Goal: Navigation & Orientation: Find specific page/section

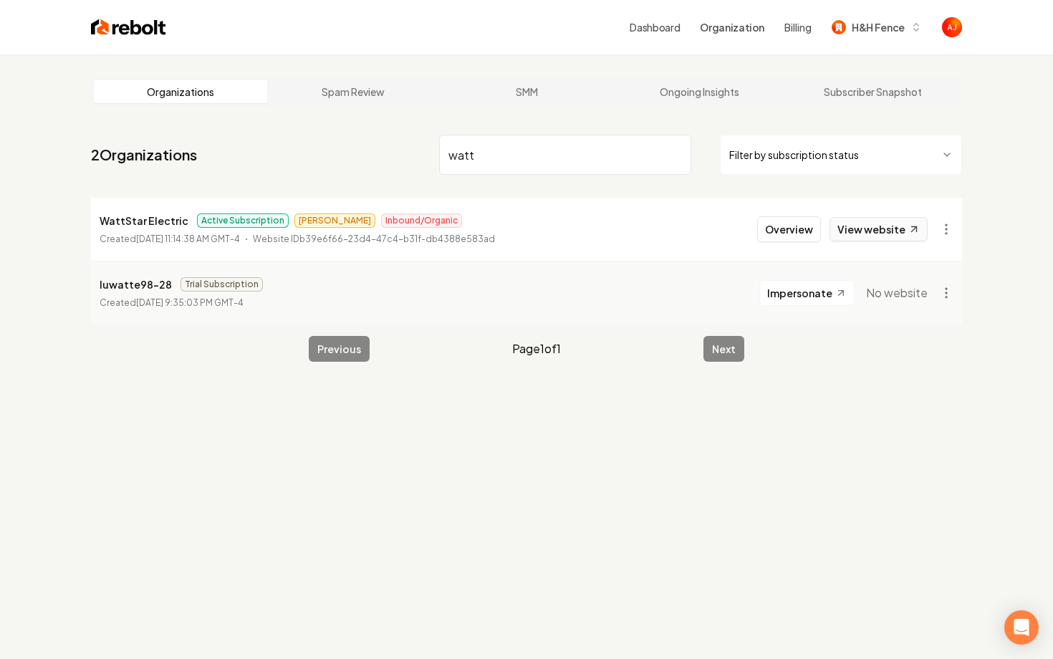
click at [862, 237] on link "View website" at bounding box center [878, 229] width 98 height 24
drag, startPoint x: 479, startPoint y: 158, endPoint x: 379, endPoint y: 142, distance: 101.4
click at [462, 155] on input "watt" at bounding box center [565, 155] width 252 height 40
type input "w"
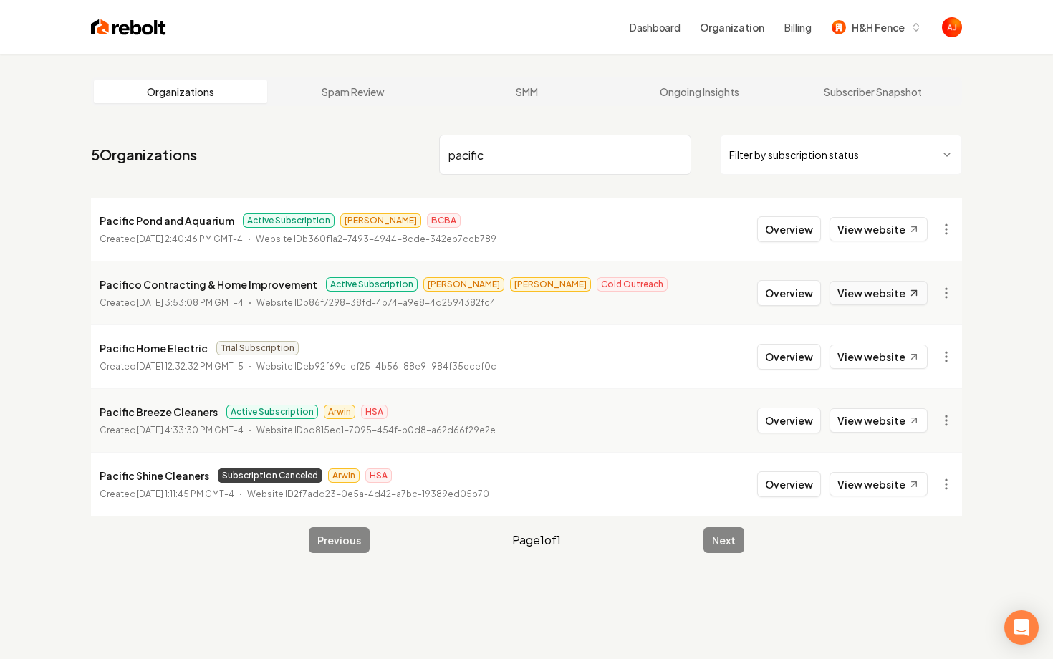
click at [846, 296] on link "View website" at bounding box center [878, 293] width 98 height 24
drag, startPoint x: 501, startPoint y: 159, endPoint x: 316, endPoint y: 142, distance: 186.2
click at [324, 145] on nav "5 Organizations pacific Filter by subscription status" at bounding box center [526, 160] width 871 height 63
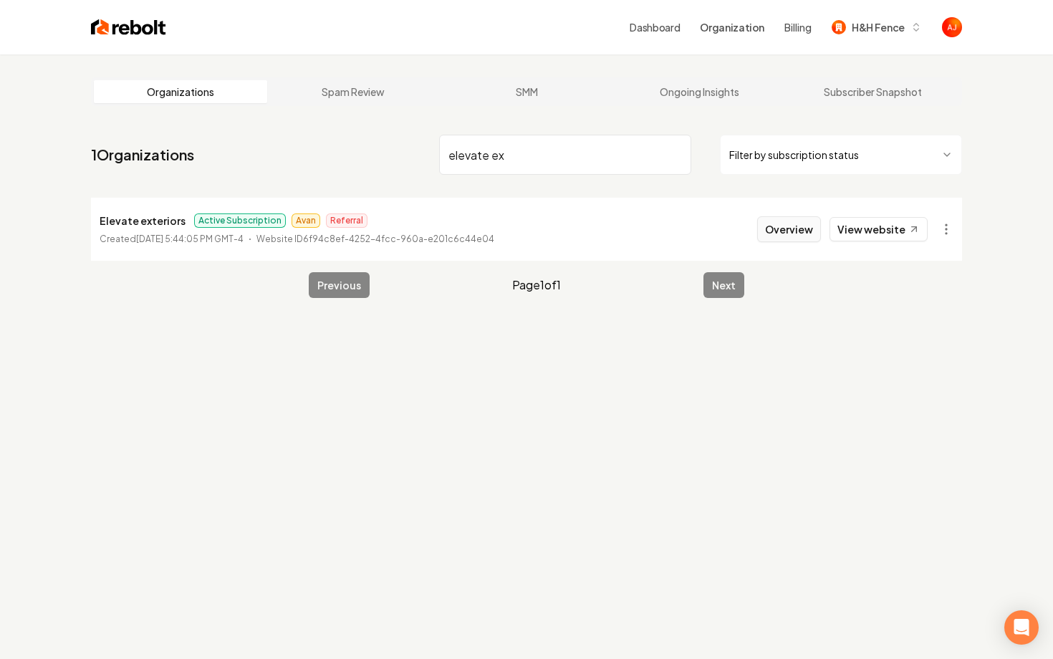
type input "elevate ex"
click at [771, 235] on button "Overview" at bounding box center [789, 229] width 64 height 26
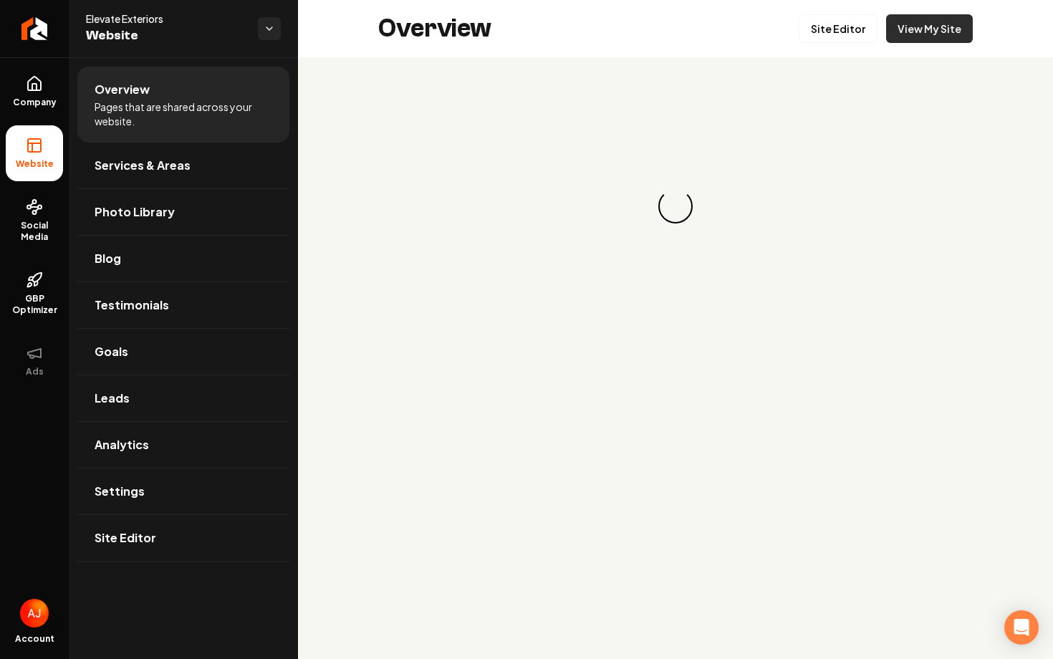
click at [902, 36] on link "View My Site" at bounding box center [929, 28] width 87 height 29
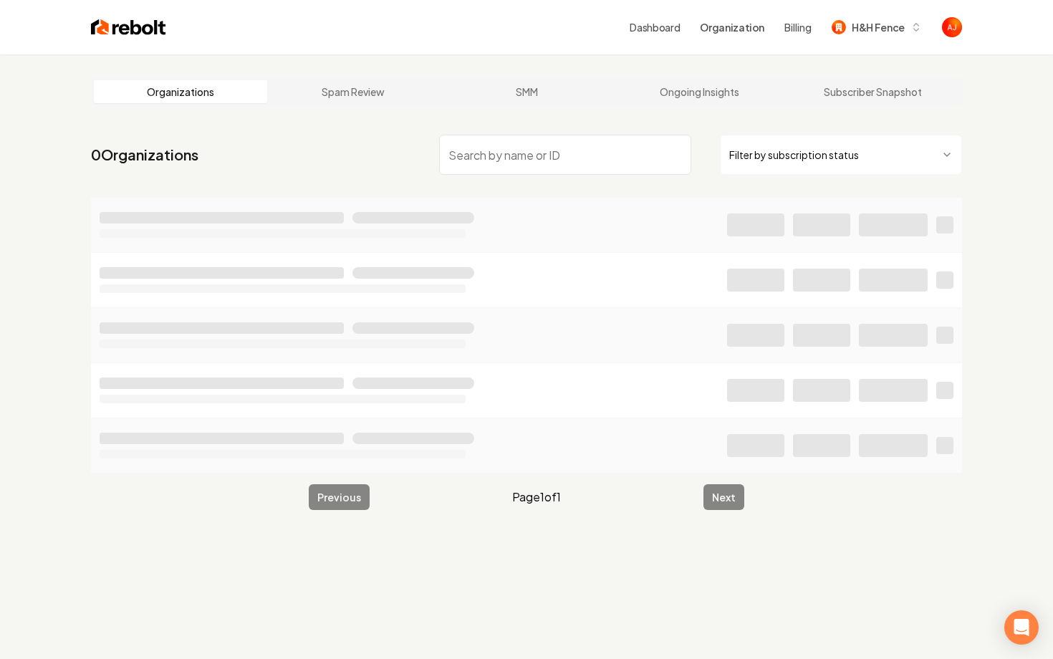
type input "a"
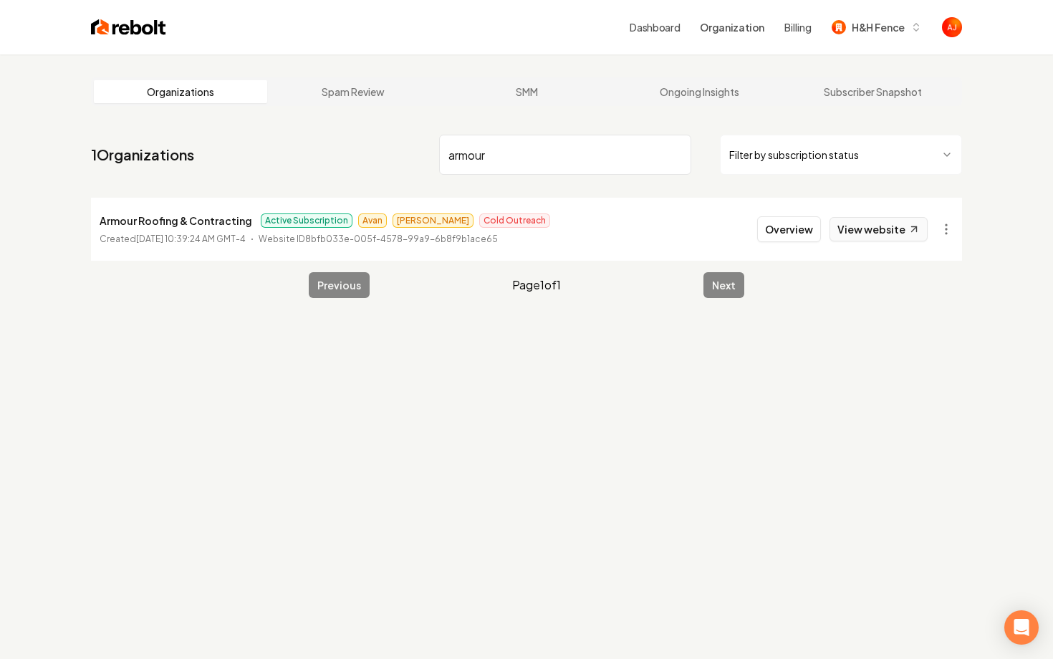
click at [856, 226] on link "View website" at bounding box center [878, 229] width 98 height 24
drag, startPoint x: 500, startPoint y: 158, endPoint x: 425, endPoint y: 158, distance: 74.5
click at [433, 158] on nav "1 Organizations armour Filter by subscription status" at bounding box center [526, 160] width 871 height 63
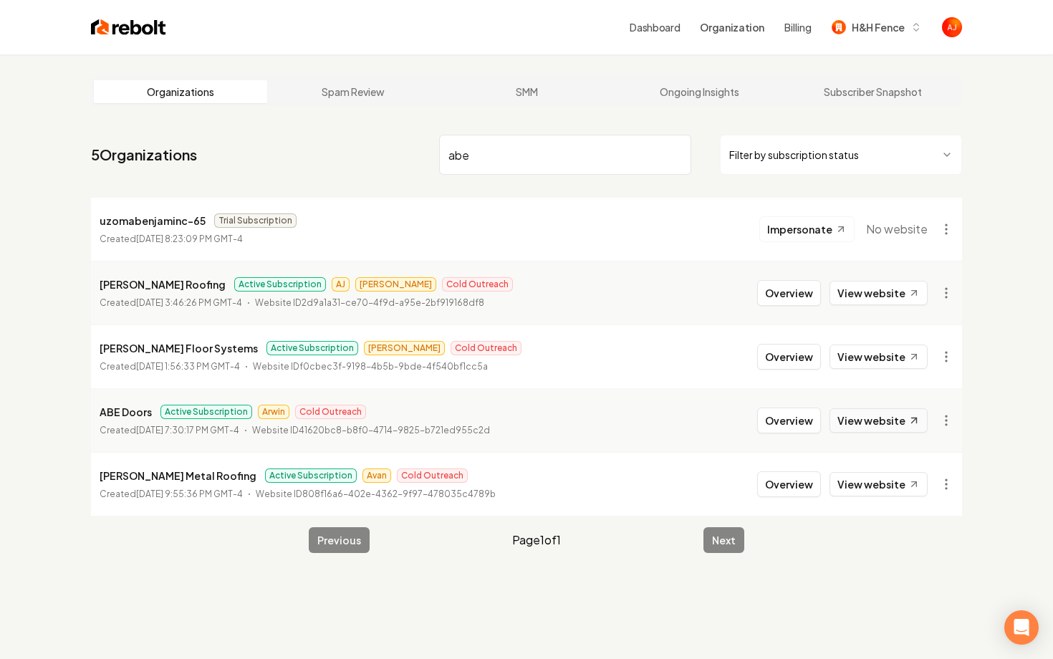
click at [855, 416] on link "View website" at bounding box center [878, 420] width 98 height 24
drag, startPoint x: 512, startPoint y: 162, endPoint x: 324, endPoint y: 150, distance: 188.0
click at [324, 150] on nav "5 Organizations abe Filter by subscription status" at bounding box center [526, 160] width 871 height 63
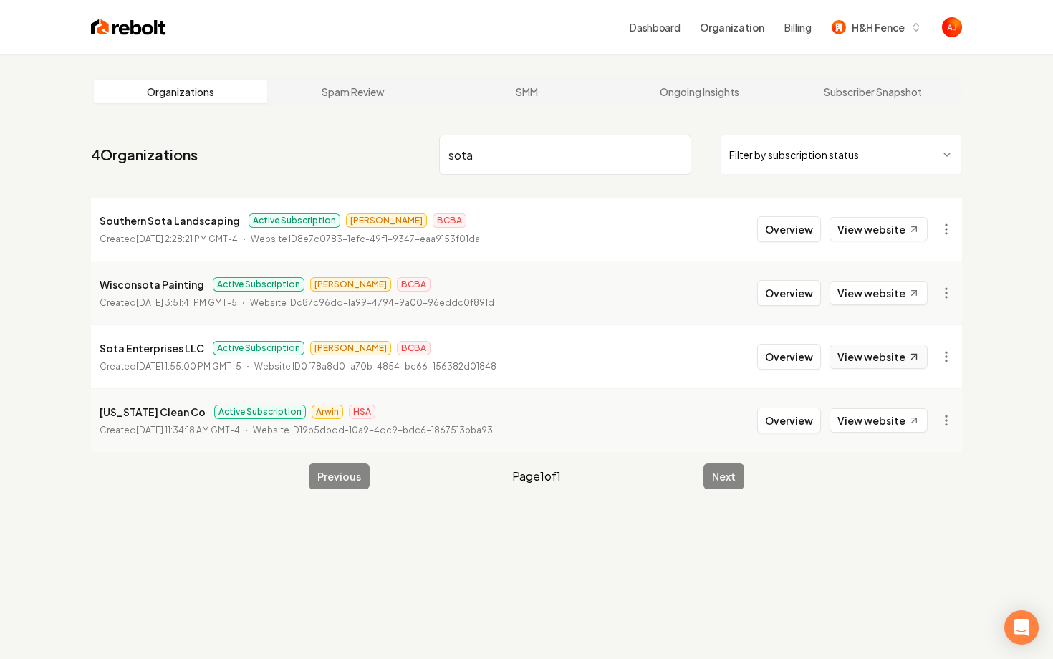
click at [861, 362] on link "View website" at bounding box center [878, 356] width 98 height 24
click at [494, 156] on input "sota" at bounding box center [565, 155] width 252 height 40
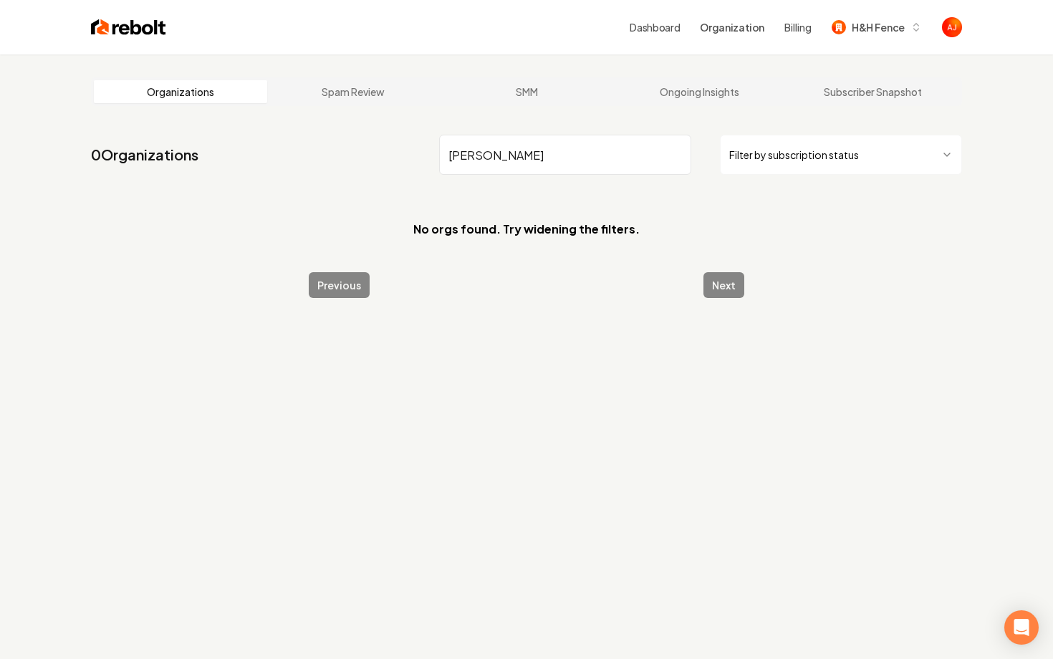
drag, startPoint x: 503, startPoint y: 157, endPoint x: 344, endPoint y: 144, distance: 158.8
click at [347, 147] on nav "0 Organizations [PERSON_NAME] Filter by subscription status" at bounding box center [526, 160] width 871 height 63
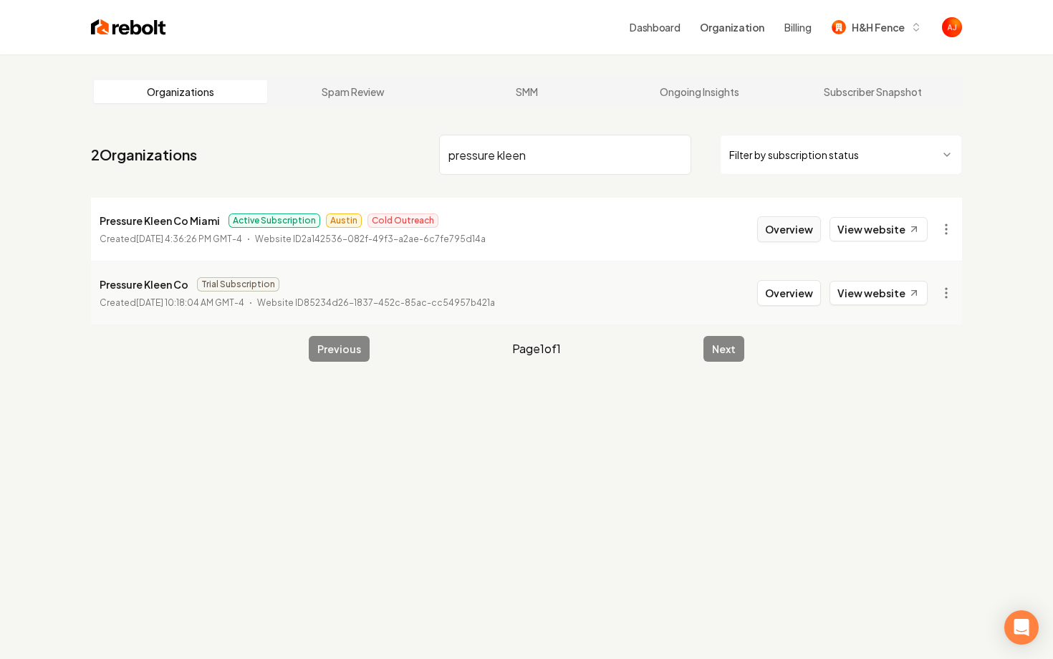
type input "pressure kleen"
click at [781, 231] on button "Overview" at bounding box center [789, 229] width 64 height 26
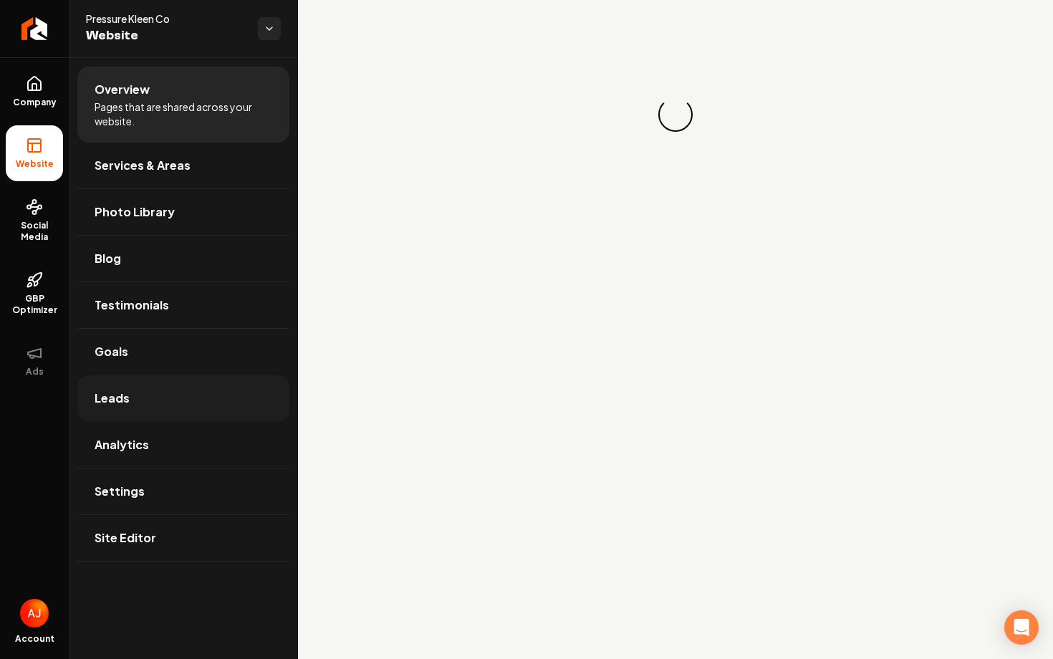
click at [175, 391] on link "Leads" at bounding box center [183, 398] width 212 height 46
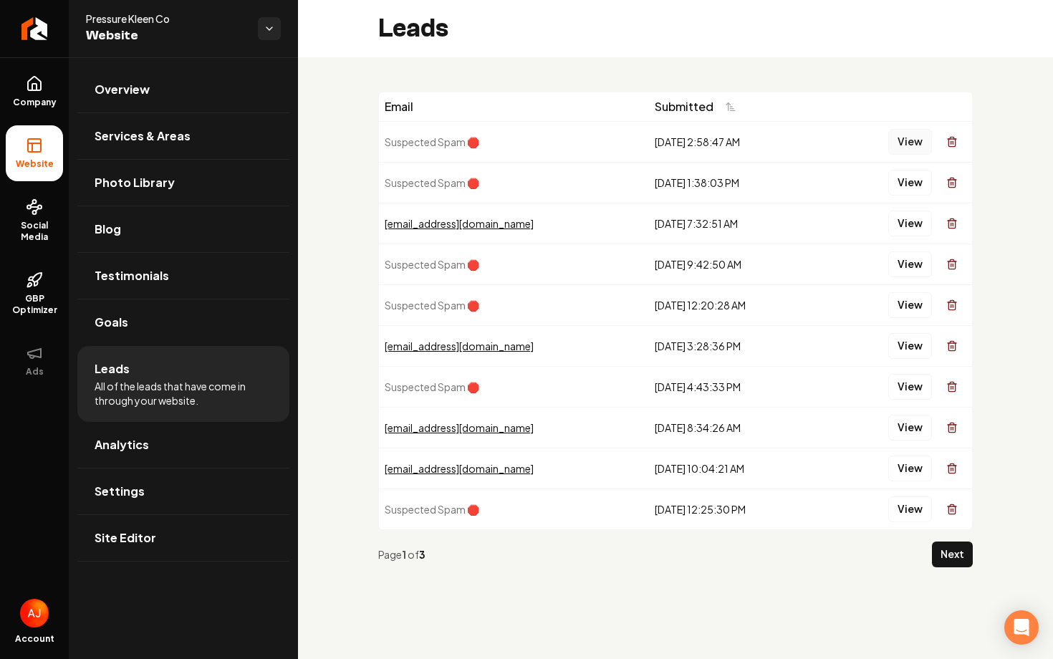
click at [921, 140] on button "View" at bounding box center [910, 142] width 44 height 26
click at [921, 168] on div "View" at bounding box center [896, 182] width 139 height 29
click at [915, 180] on button "View" at bounding box center [910, 183] width 44 height 26
click at [894, 268] on button "View" at bounding box center [910, 264] width 44 height 26
click at [907, 303] on button "View" at bounding box center [910, 305] width 44 height 26
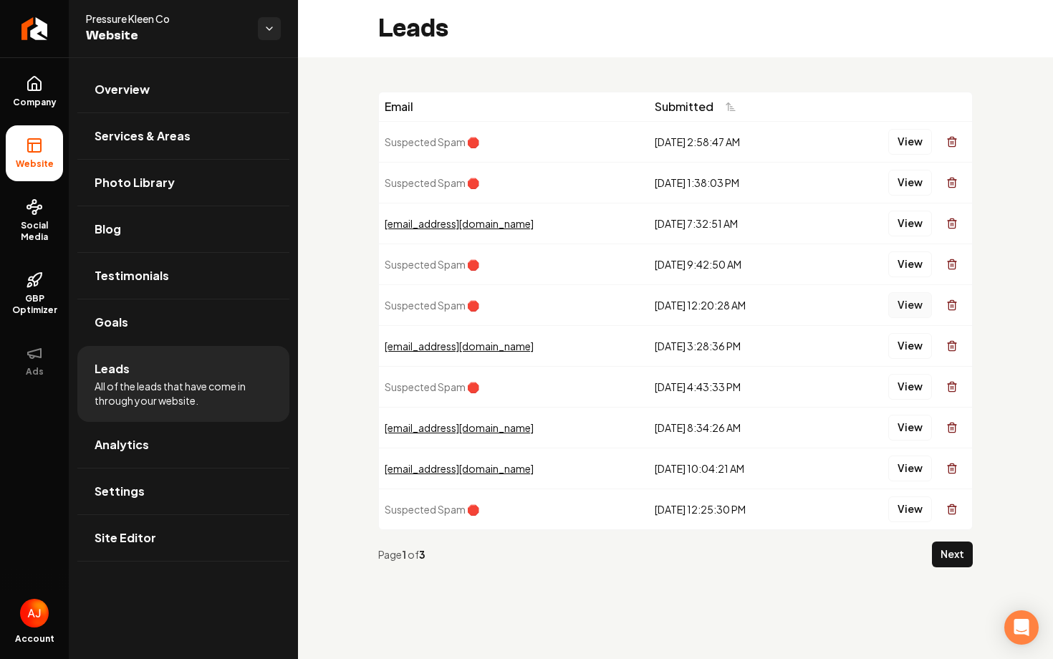
click at [906, 306] on button "View" at bounding box center [910, 305] width 44 height 26
click at [156, 433] on link "Analytics" at bounding box center [183, 445] width 212 height 46
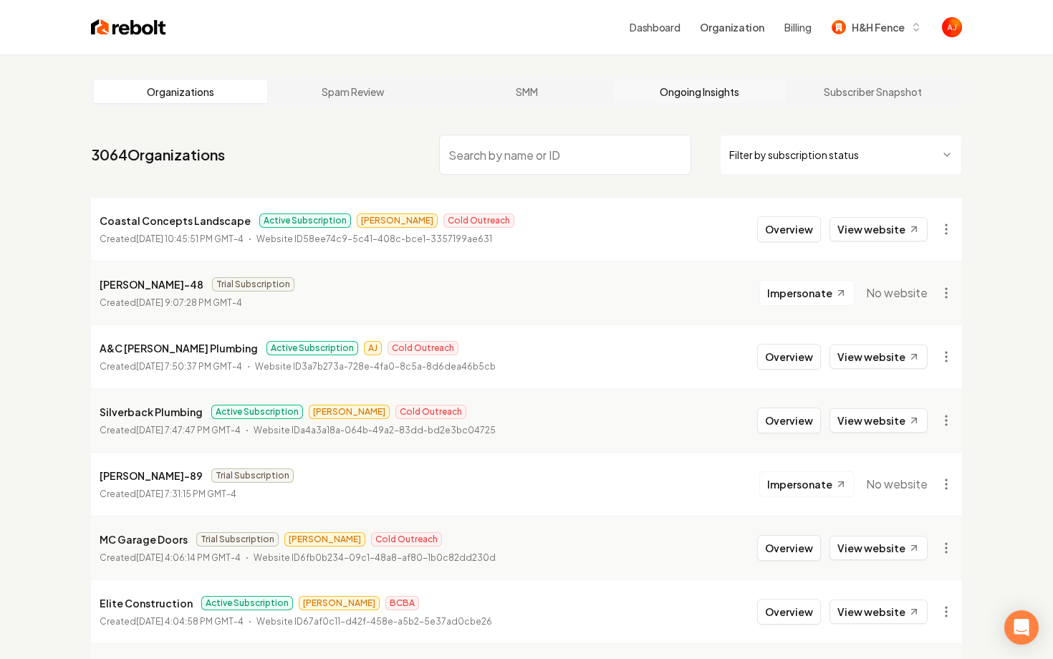
click at [673, 88] on link "Ongoing Insights" at bounding box center [699, 91] width 173 height 23
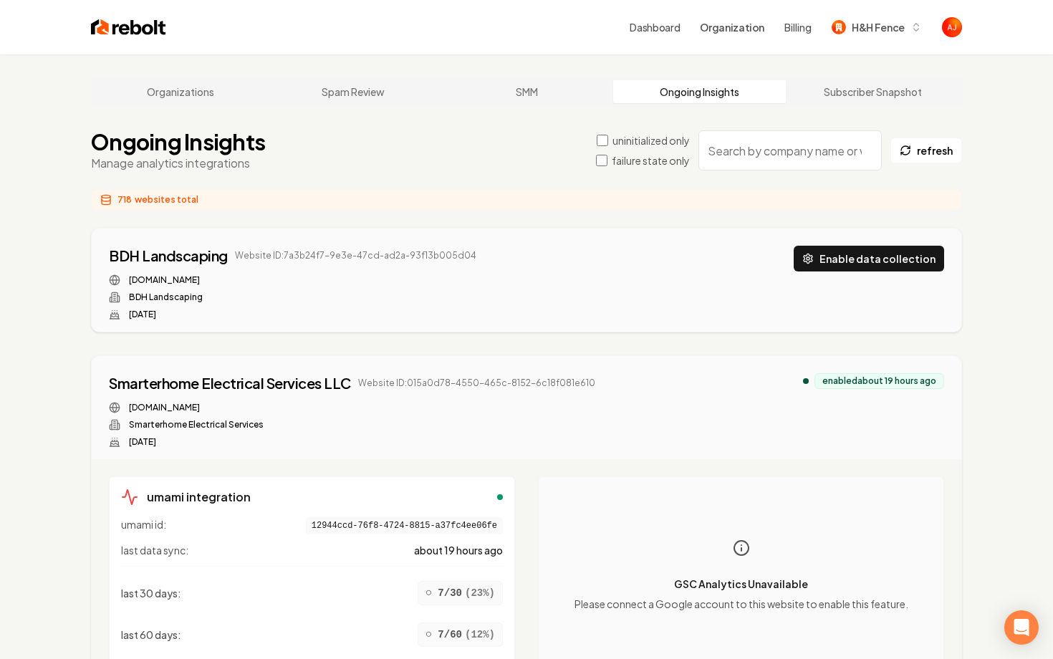
click at [778, 152] on input "search" at bounding box center [789, 150] width 183 height 40
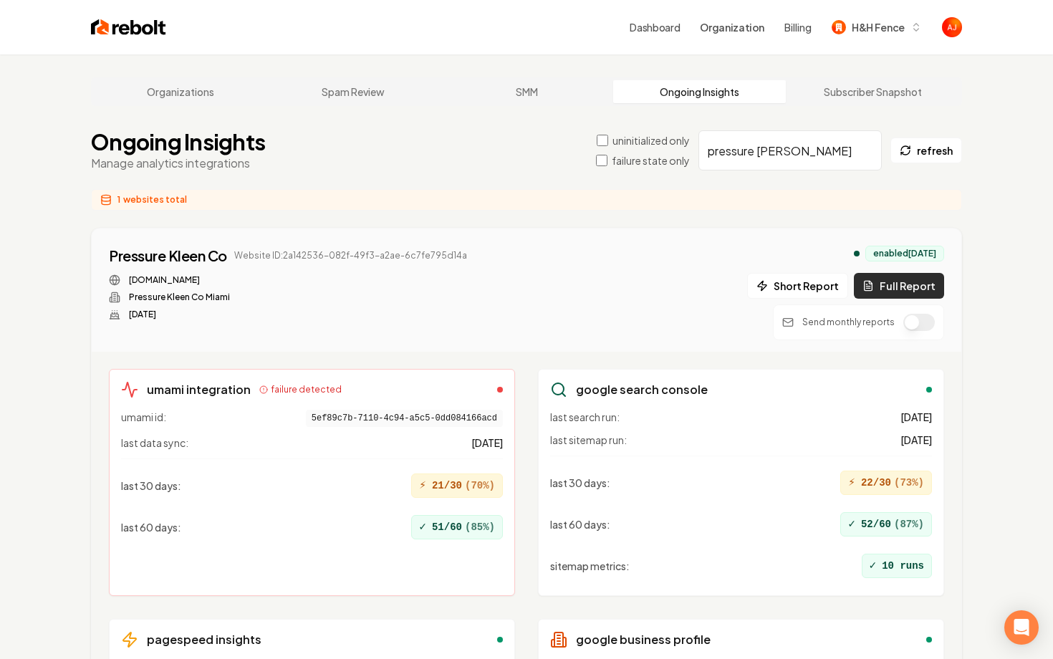
type input "pressure [PERSON_NAME]"
click at [921, 284] on button "Full Report" at bounding box center [899, 286] width 90 height 26
click at [504, 256] on button "1 report" at bounding box center [499, 255] width 53 height 17
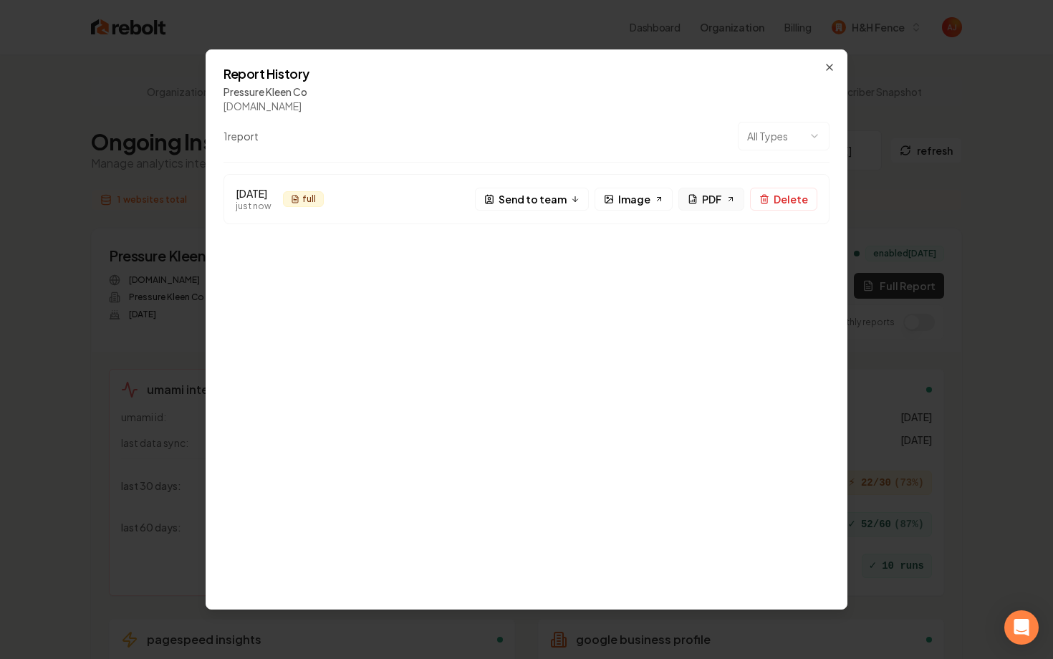
click at [707, 194] on span "PDF" at bounding box center [712, 199] width 20 height 15
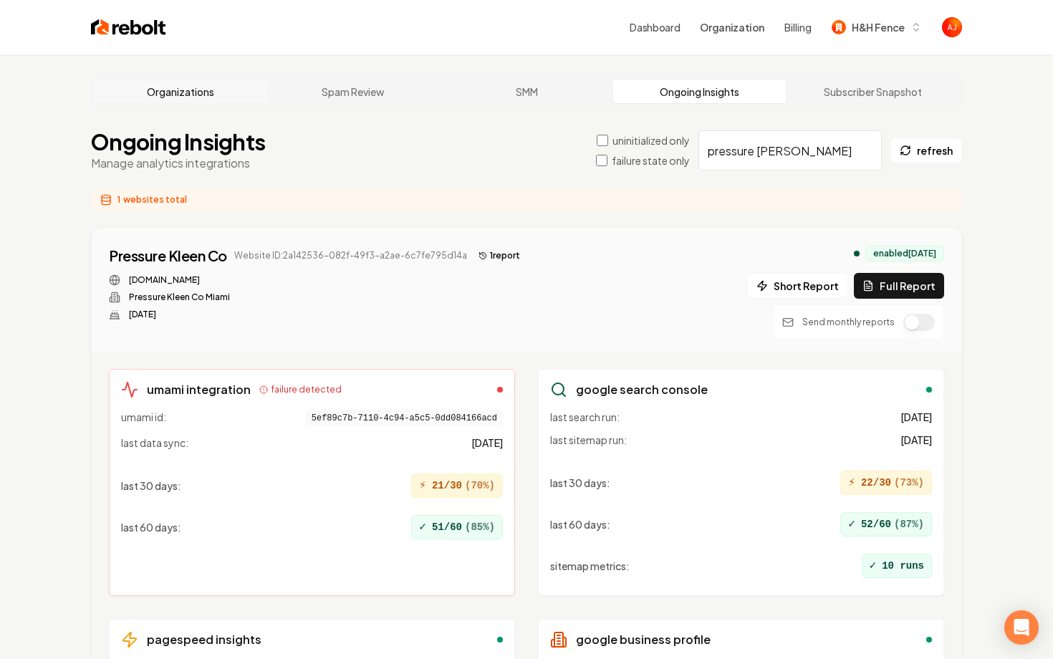
click at [184, 92] on link "Organizations" at bounding box center [180, 91] width 173 height 23
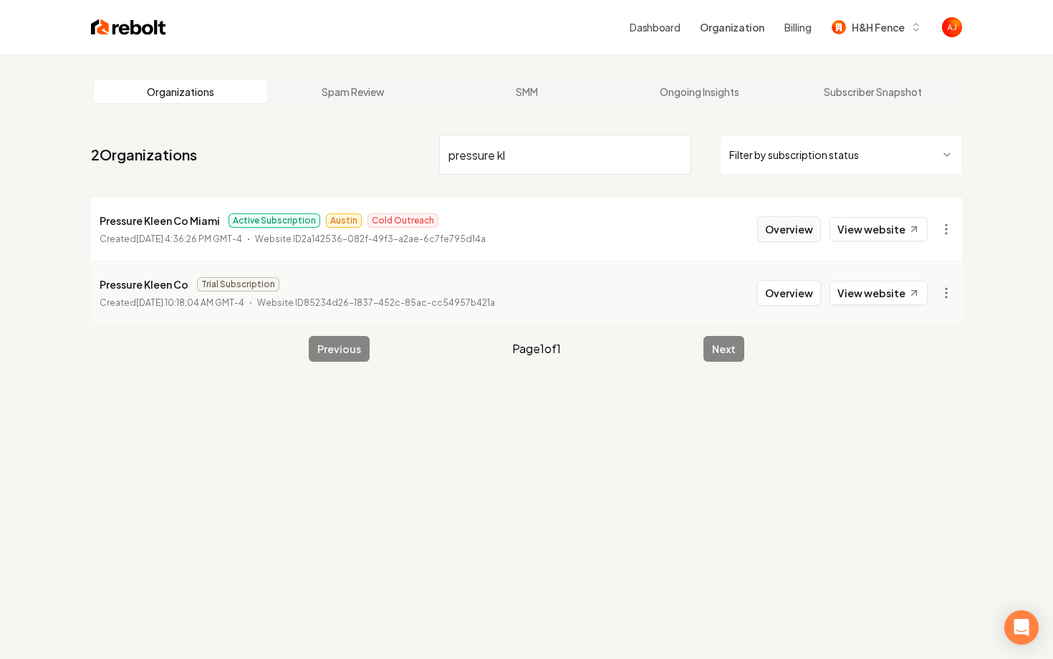
type input "pressure kl"
click at [788, 231] on button "Overview" at bounding box center [789, 229] width 64 height 26
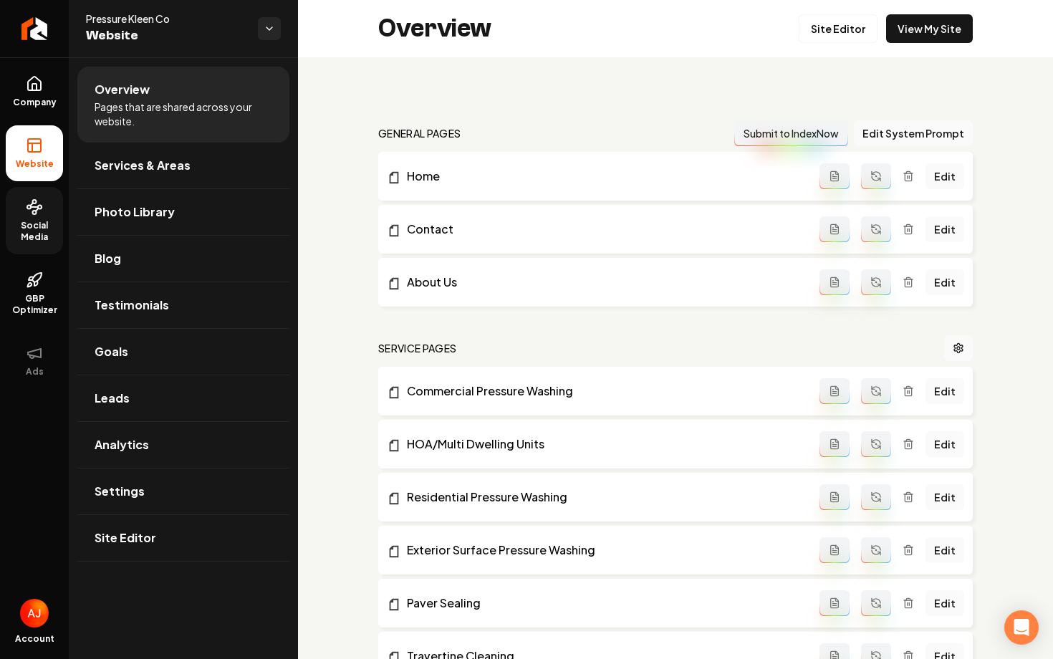
click at [37, 216] on link "Social Media" at bounding box center [34, 220] width 57 height 67
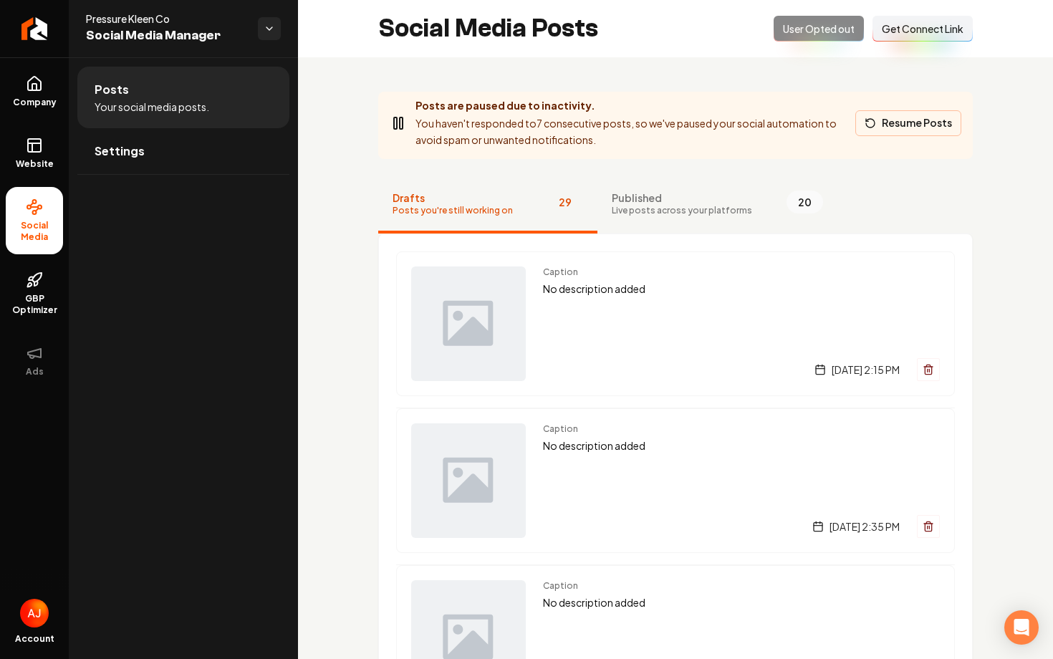
click at [878, 127] on button "Resume Posts" at bounding box center [908, 123] width 106 height 26
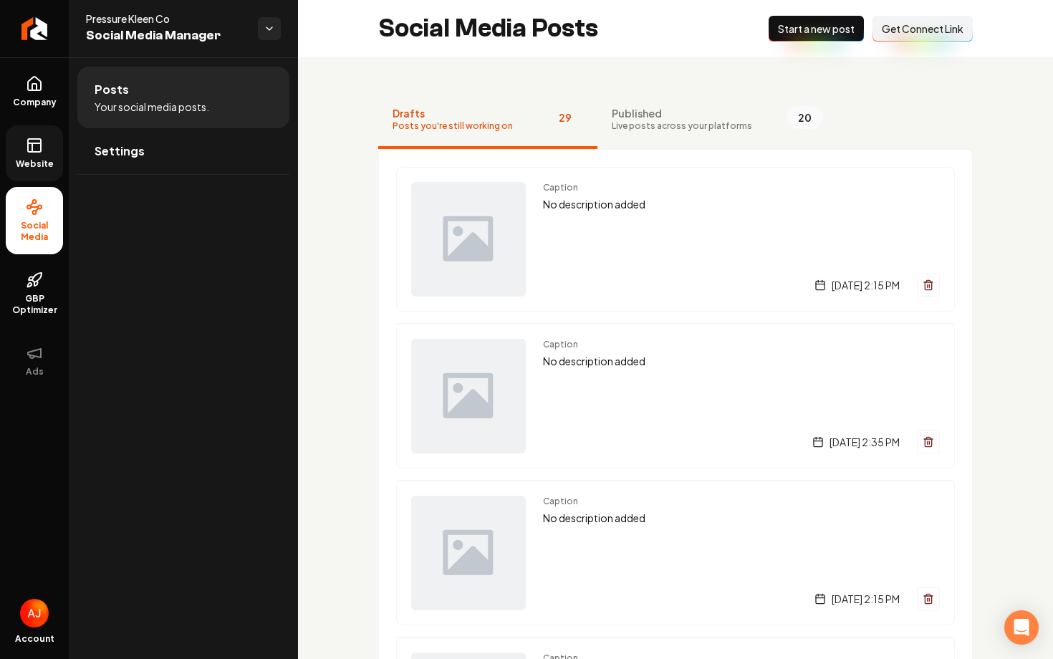
click at [47, 155] on link "Website" at bounding box center [34, 153] width 57 height 56
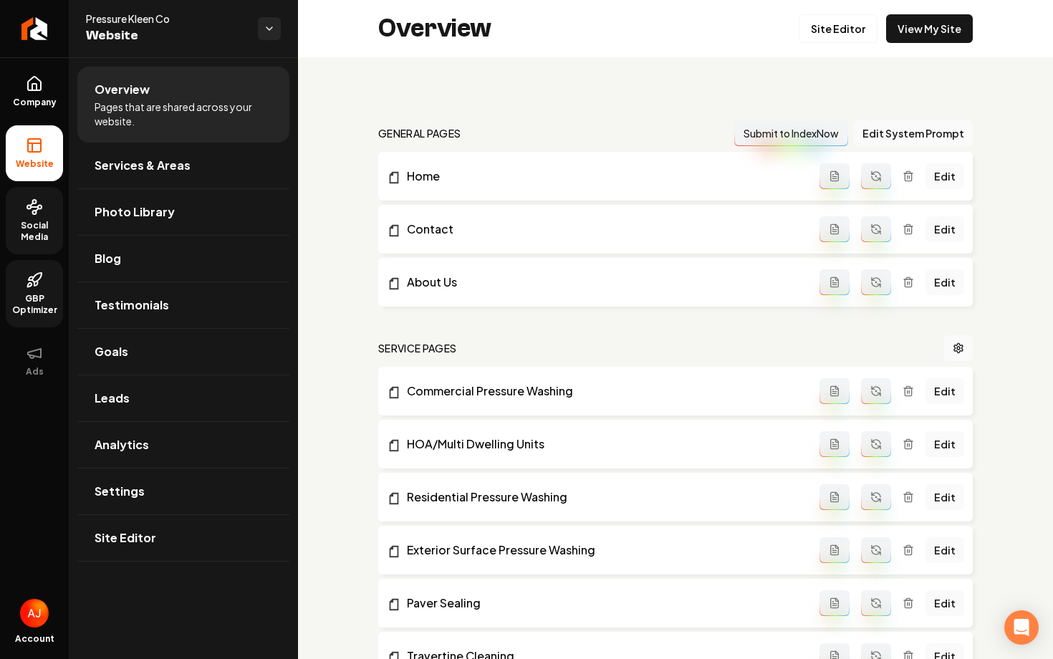
click at [34, 298] on span "GBP Optimizer" at bounding box center [34, 304] width 57 height 23
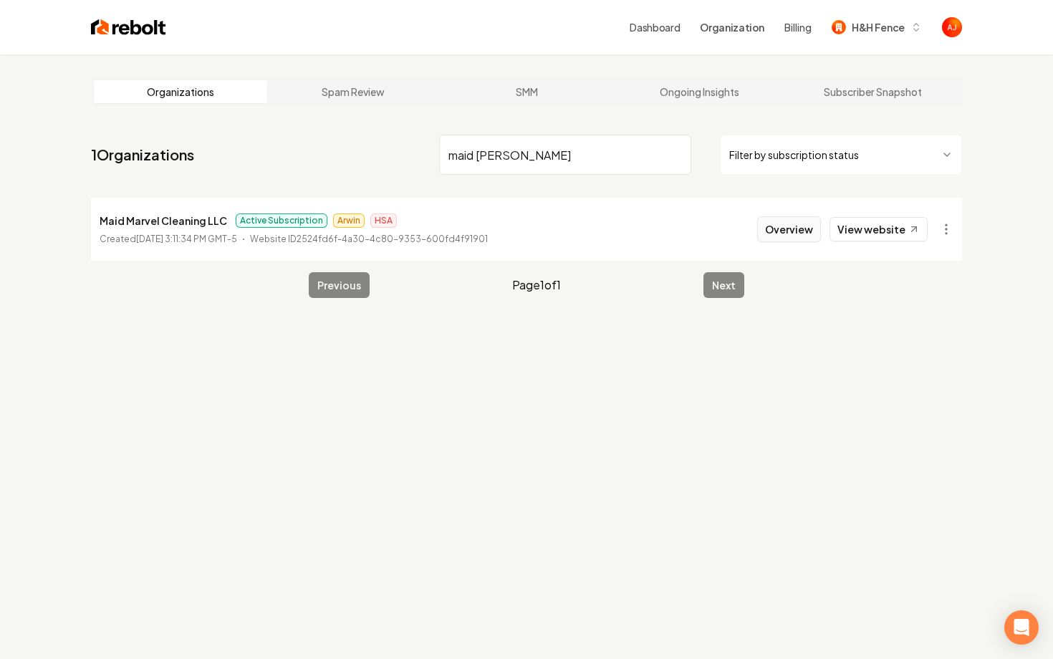
type input "maid [PERSON_NAME]"
click at [785, 227] on button "Overview" at bounding box center [789, 229] width 64 height 26
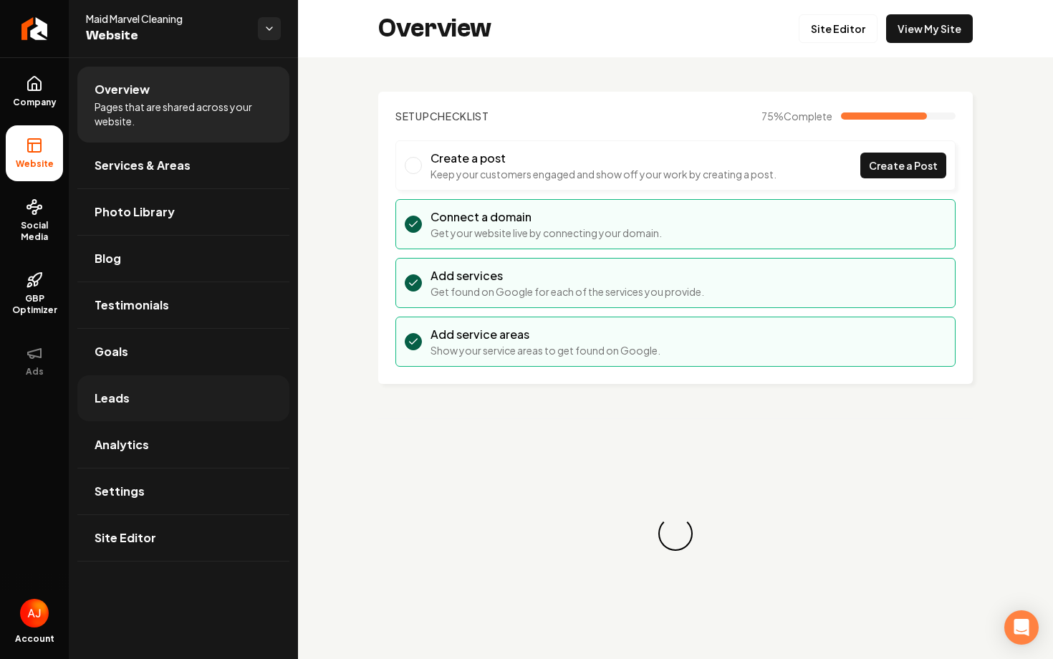
click at [155, 385] on link "Leads" at bounding box center [183, 398] width 212 height 46
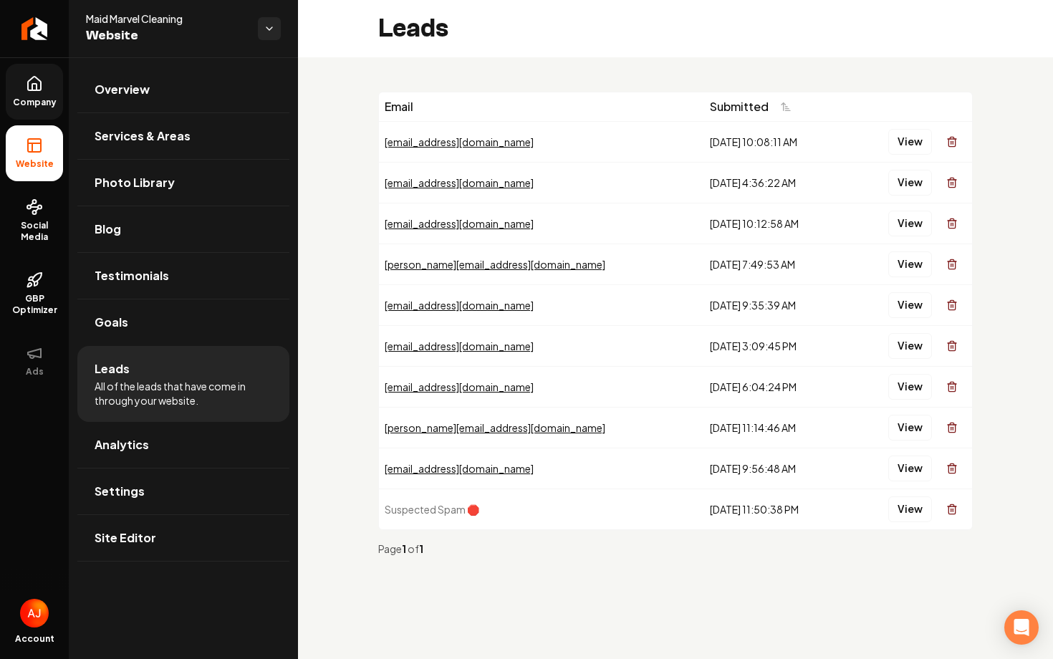
click at [20, 84] on link "Company" at bounding box center [34, 92] width 57 height 56
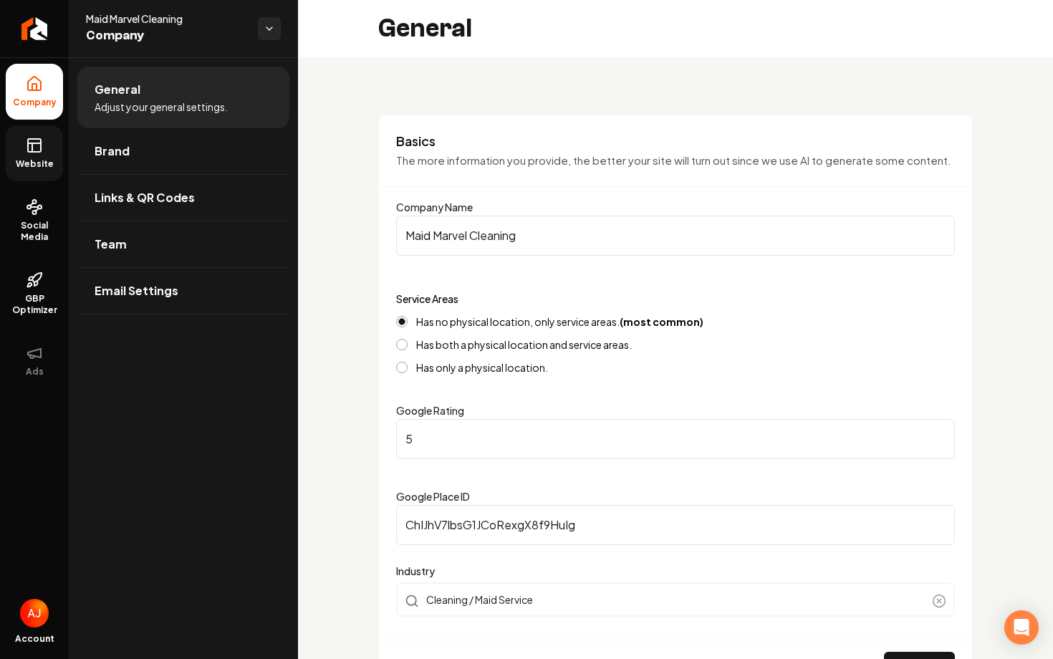
click at [59, 149] on link "Website" at bounding box center [34, 153] width 57 height 56
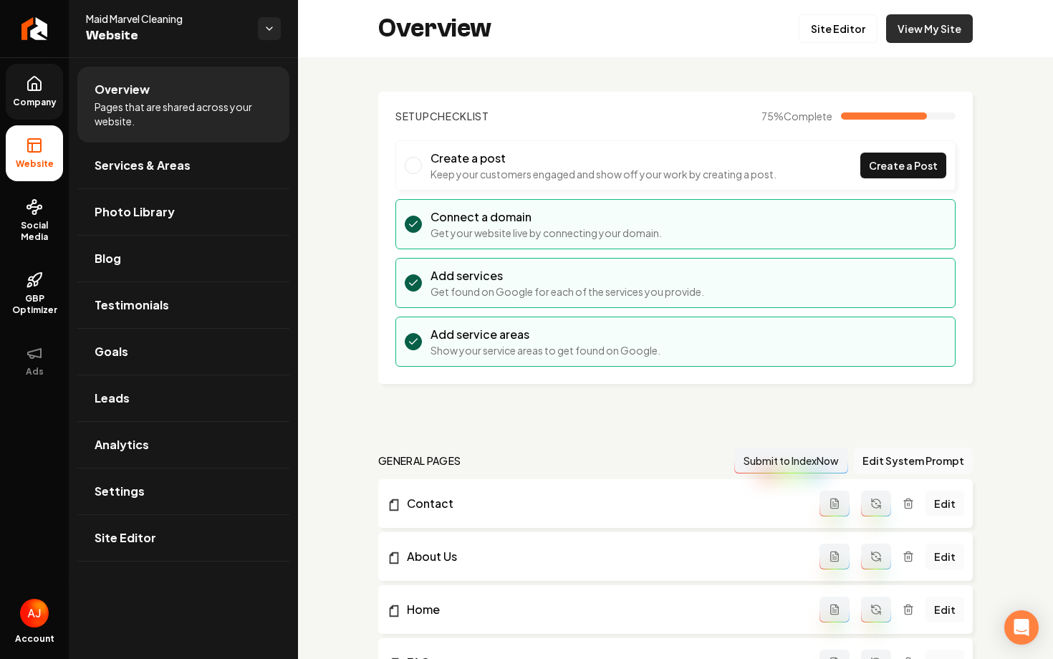
click at [952, 39] on link "View My Site" at bounding box center [929, 28] width 87 height 29
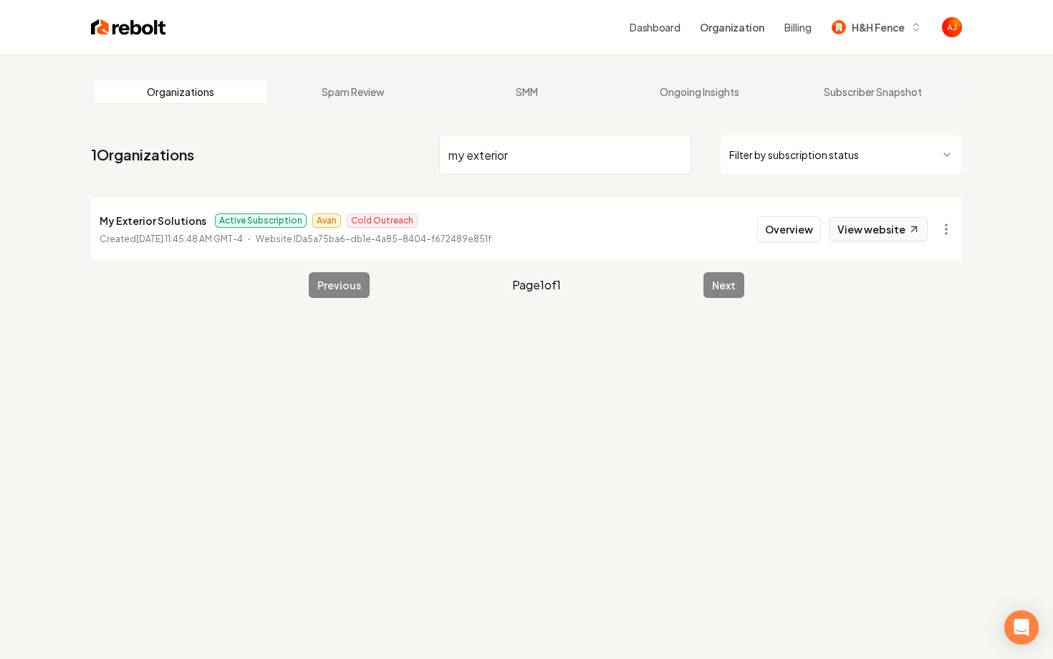
click at [845, 236] on link "View website" at bounding box center [878, 229] width 98 height 24
drag, startPoint x: 533, startPoint y: 149, endPoint x: 301, endPoint y: 135, distance: 232.4
click at [301, 135] on nav "1 Organizations my exterior Filter by subscription status" at bounding box center [526, 160] width 871 height 63
type input "total land"
click at [811, 232] on button "Overview" at bounding box center [789, 229] width 64 height 26
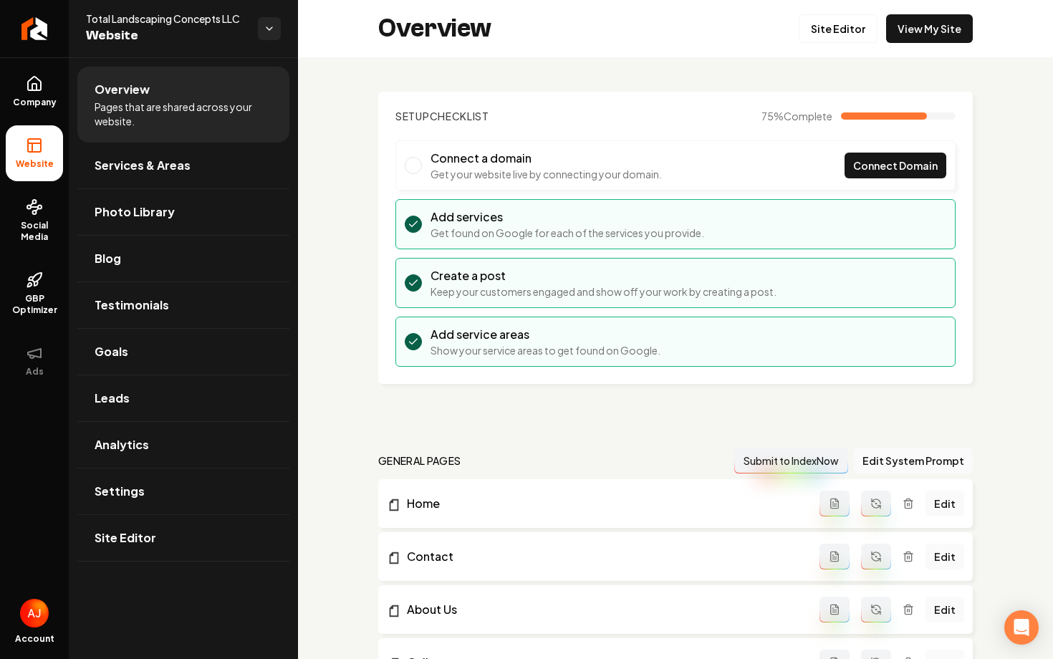
scroll to position [64, 0]
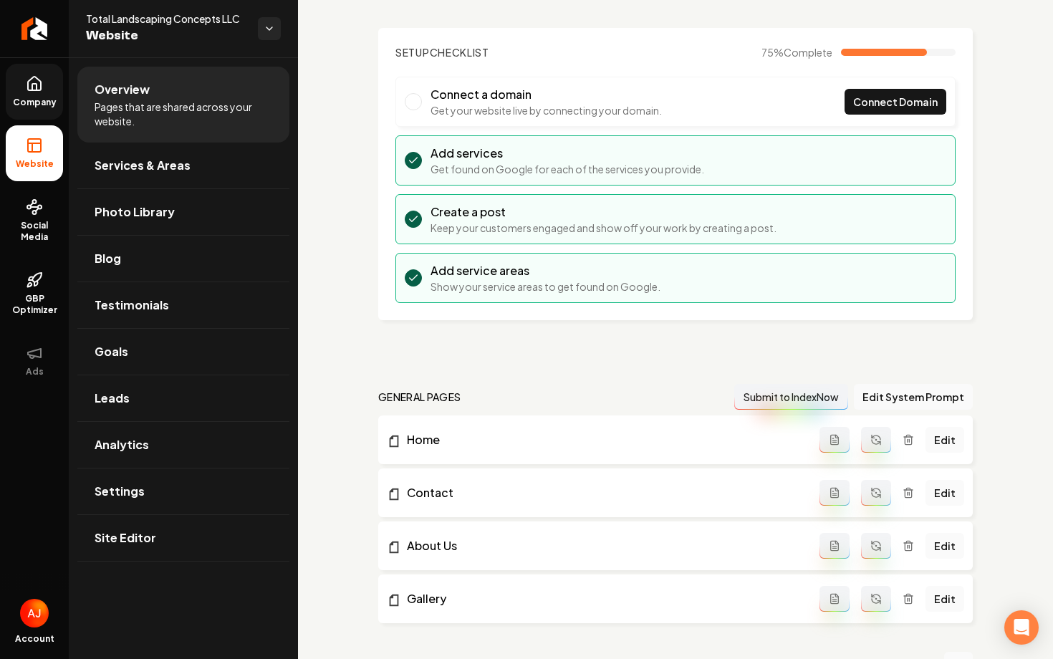
click at [29, 97] on span "Company" at bounding box center [34, 102] width 55 height 11
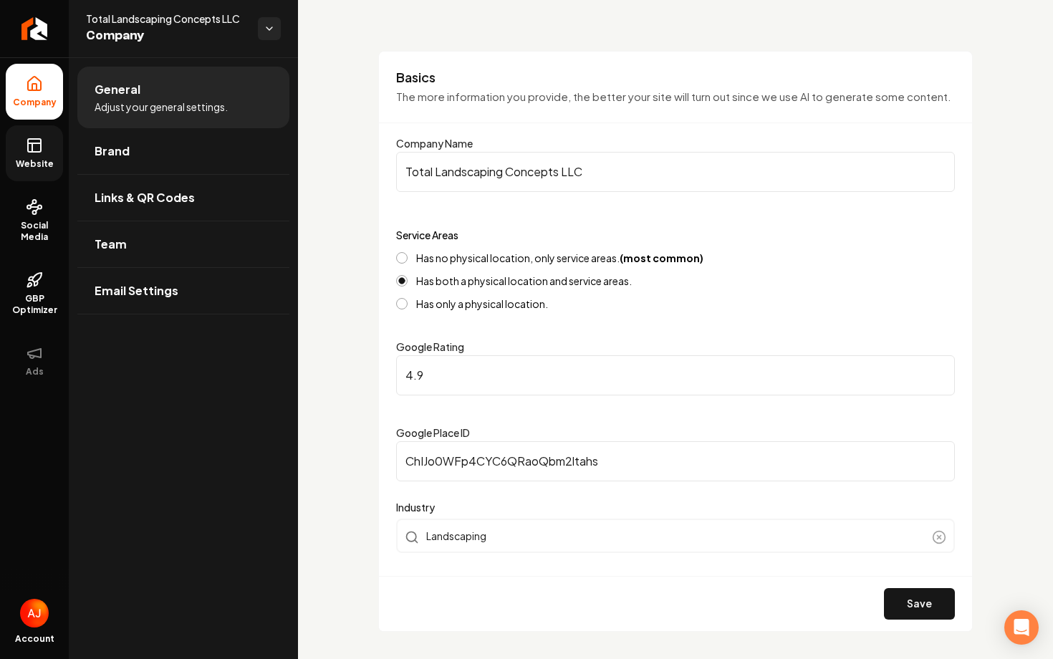
click at [52, 150] on link "Website" at bounding box center [34, 153] width 57 height 56
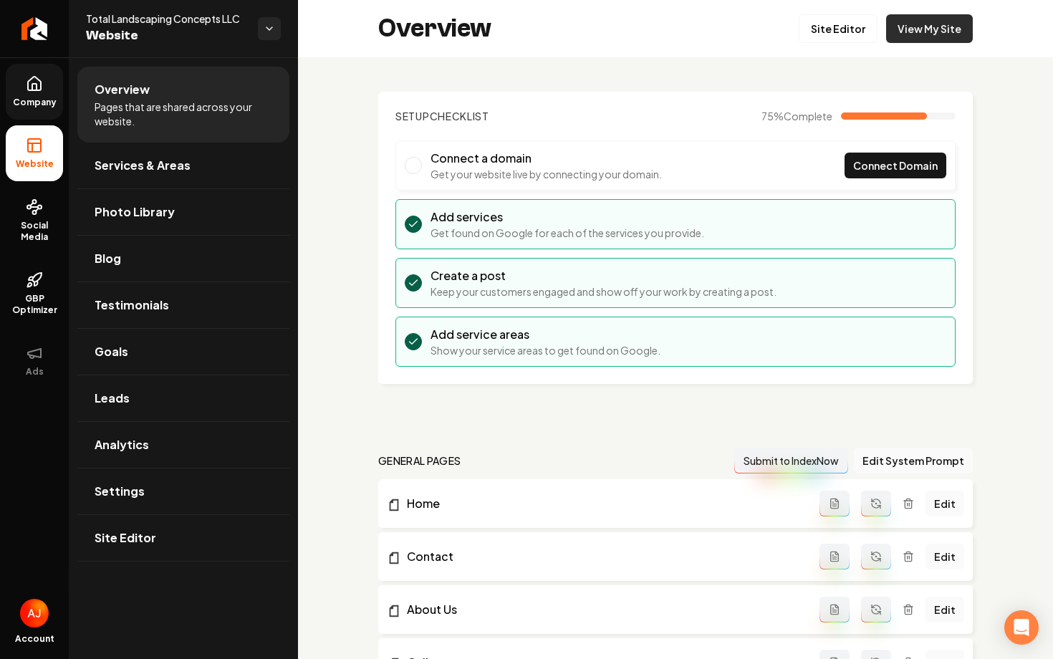
click at [937, 29] on link "View My Site" at bounding box center [929, 28] width 87 height 29
click at [35, 110] on link "Company" at bounding box center [34, 92] width 57 height 56
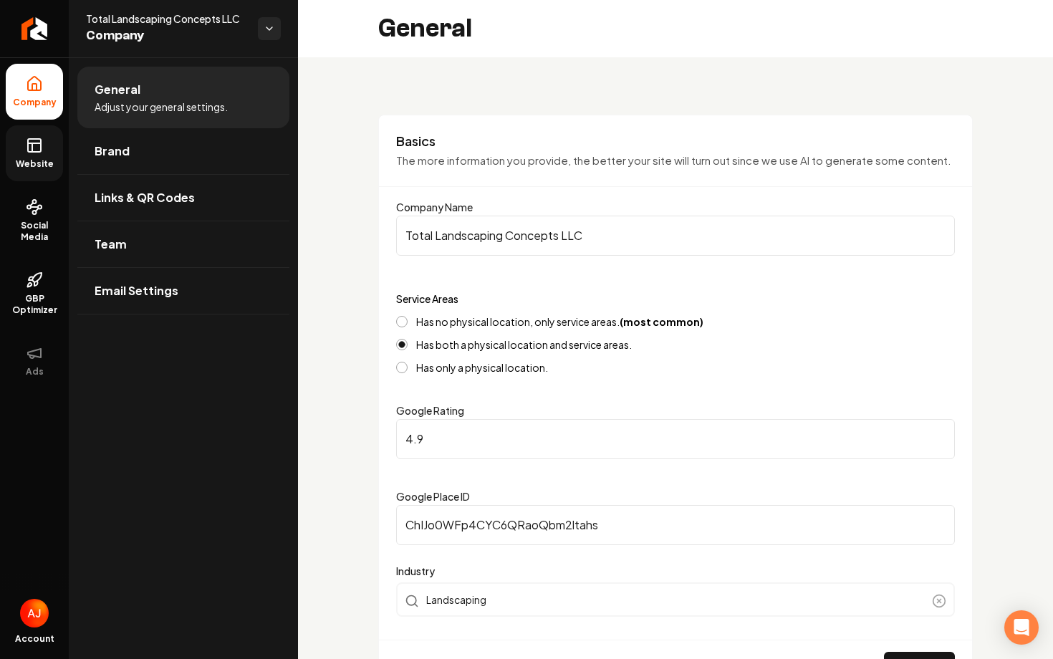
click at [35, 155] on link "Website" at bounding box center [34, 153] width 57 height 56
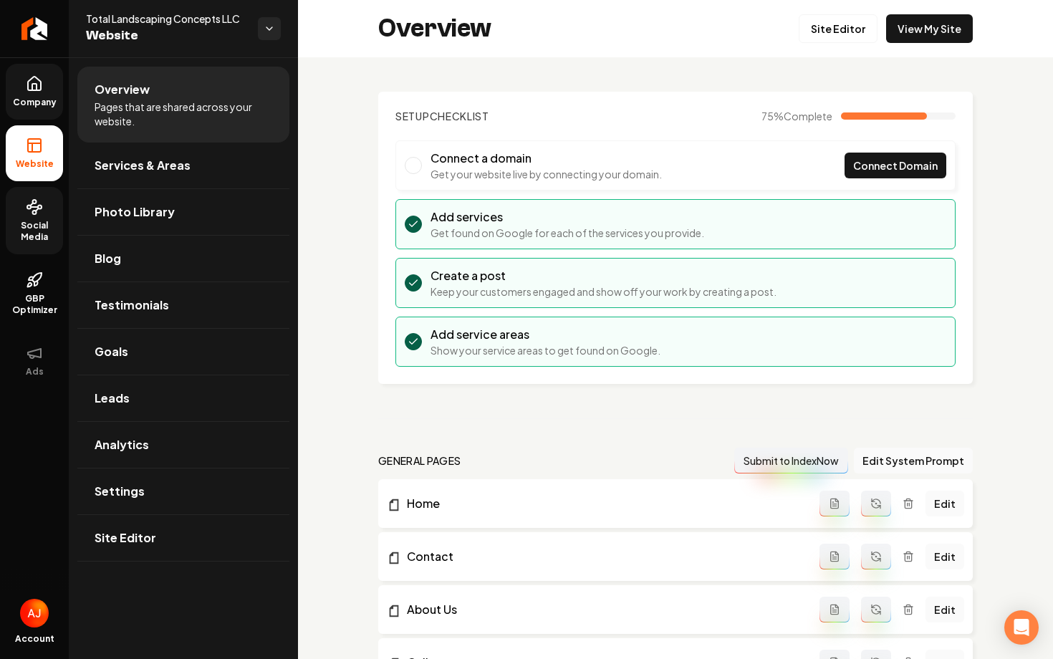
click at [43, 223] on span "Social Media" at bounding box center [34, 231] width 57 height 23
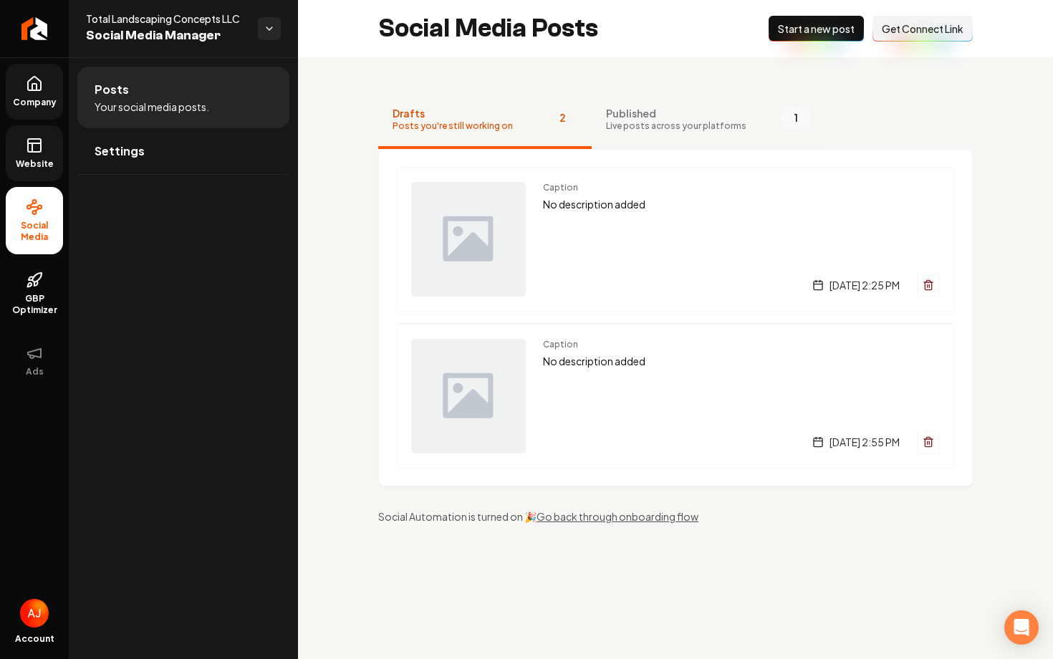
click at [621, 112] on span "Published" at bounding box center [676, 113] width 140 height 14
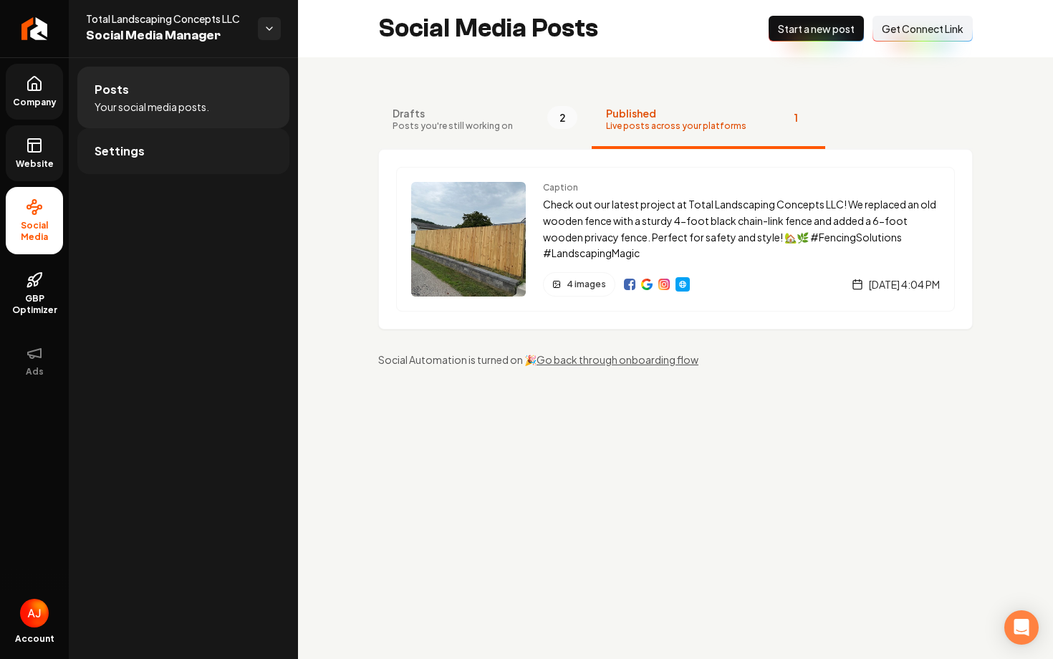
click at [147, 158] on link "Settings" at bounding box center [183, 151] width 212 height 46
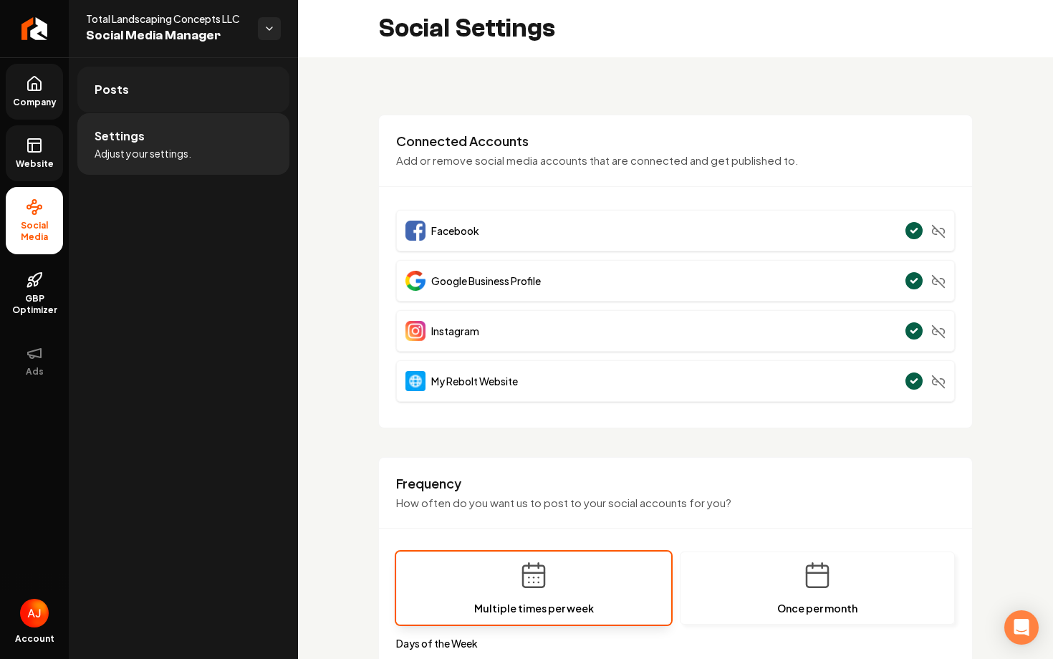
click at [121, 89] on span "Posts" at bounding box center [112, 89] width 34 height 17
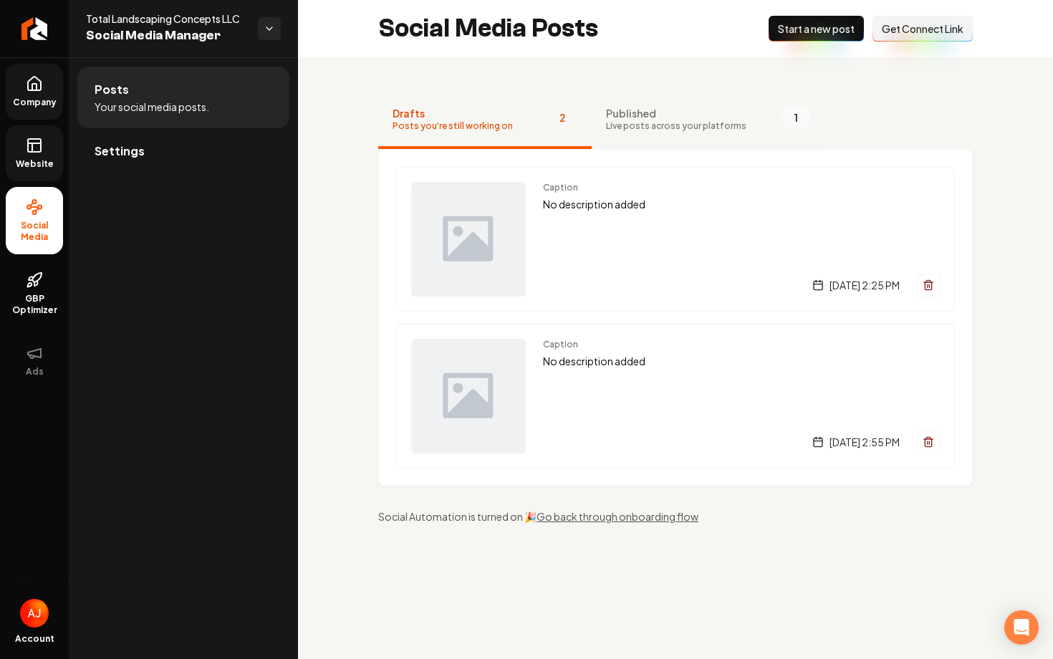
click at [637, 109] on span "Published" at bounding box center [676, 113] width 140 height 14
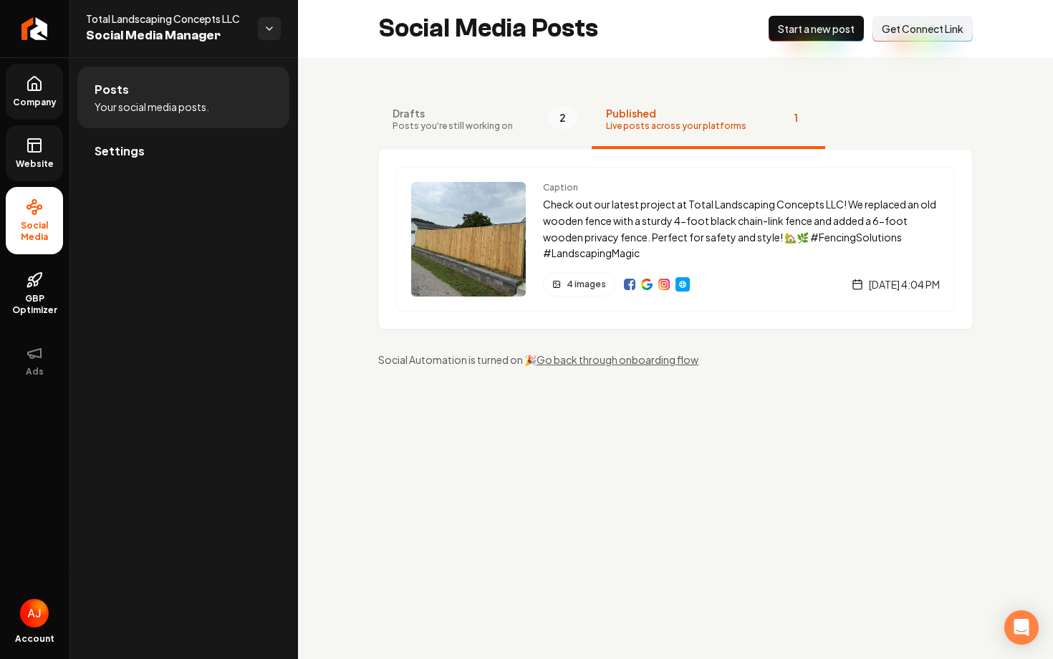
click at [471, 132] on button "Drafts Posts you're still working on 2" at bounding box center [484, 120] width 213 height 57
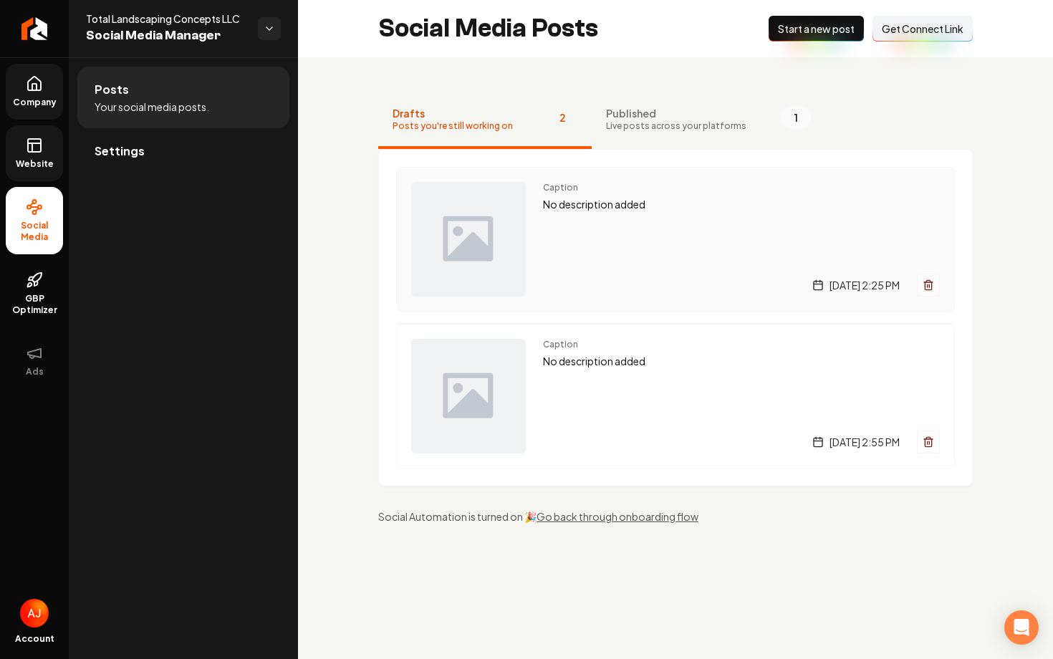
click at [586, 246] on div "Caption No description added [DATE] 2:25 PM" at bounding box center [741, 239] width 397 height 115
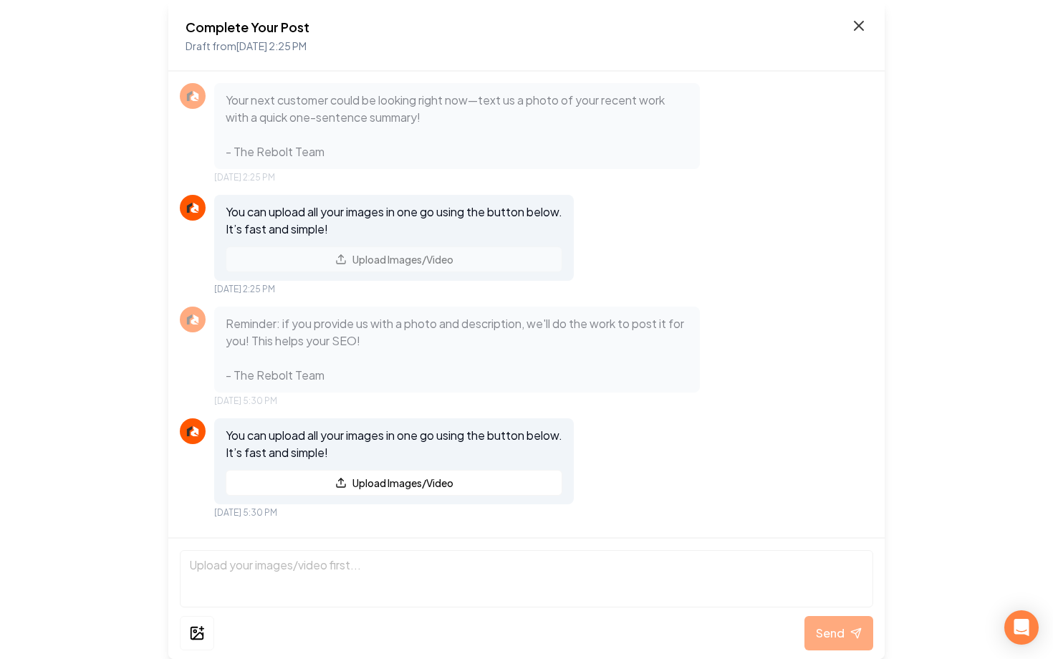
click at [858, 31] on icon at bounding box center [858, 25] width 17 height 17
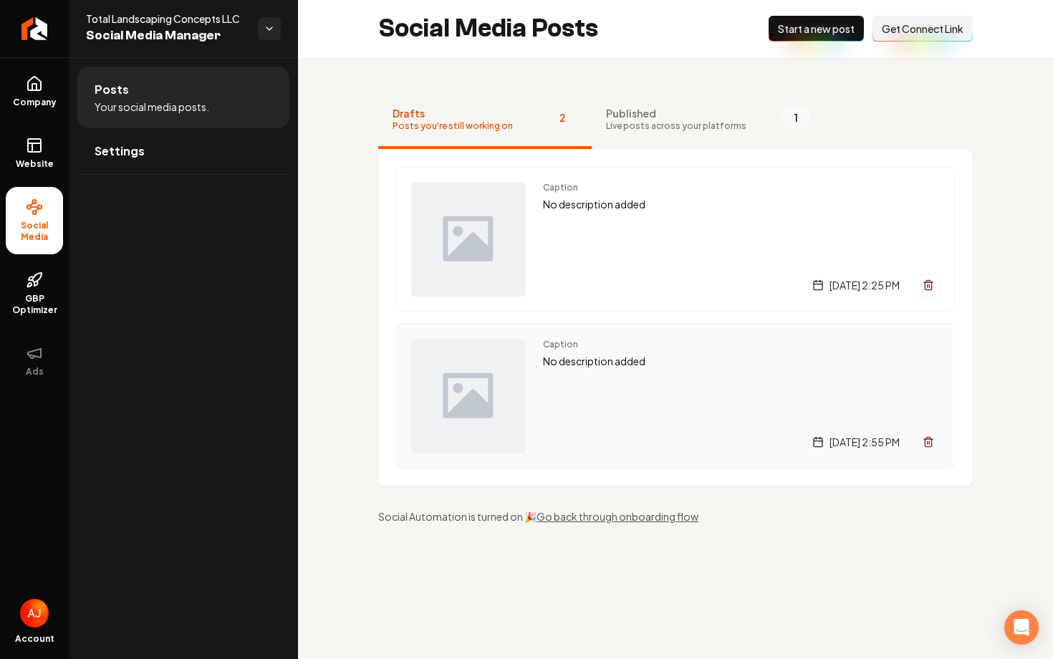
click at [639, 424] on div "Caption No description added [DATE] 2:55 PM" at bounding box center [741, 396] width 397 height 115
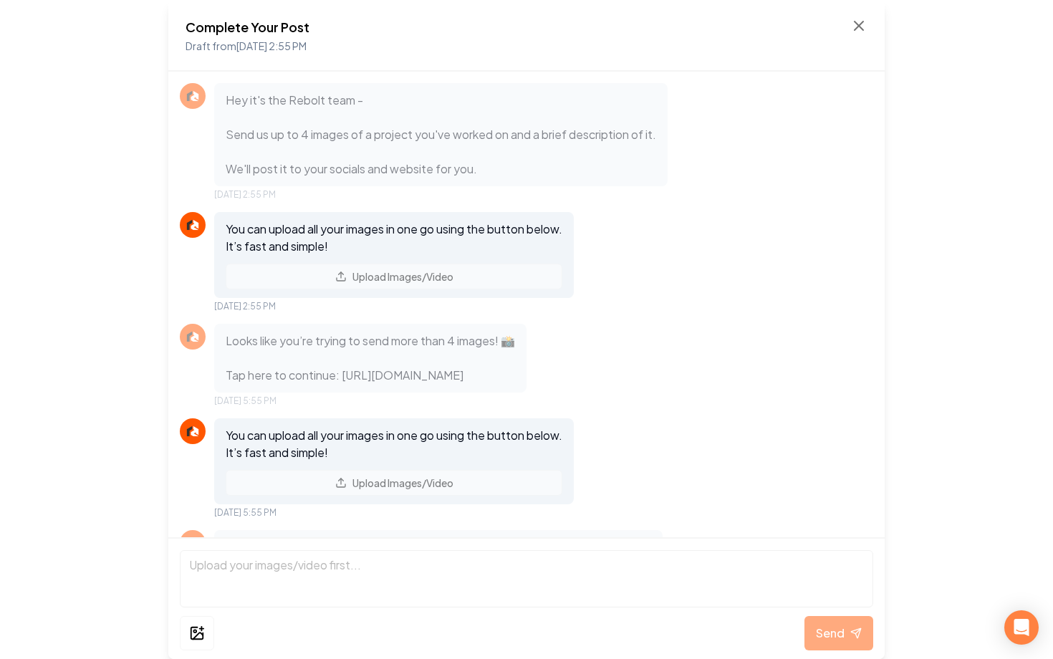
scroll to position [233, 0]
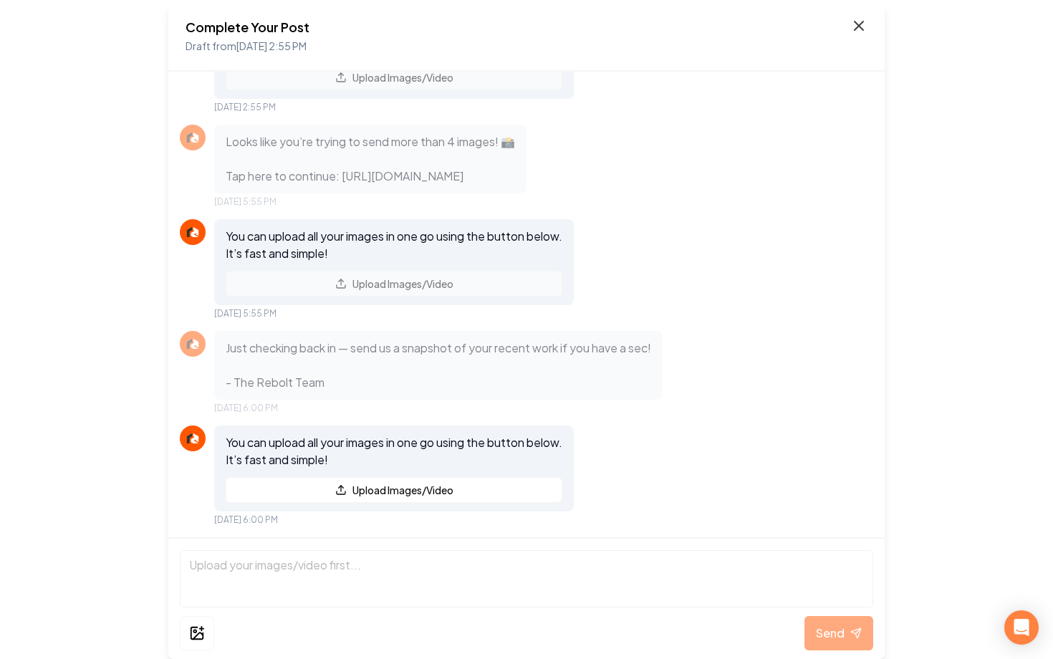
click at [855, 22] on icon at bounding box center [858, 25] width 9 height 9
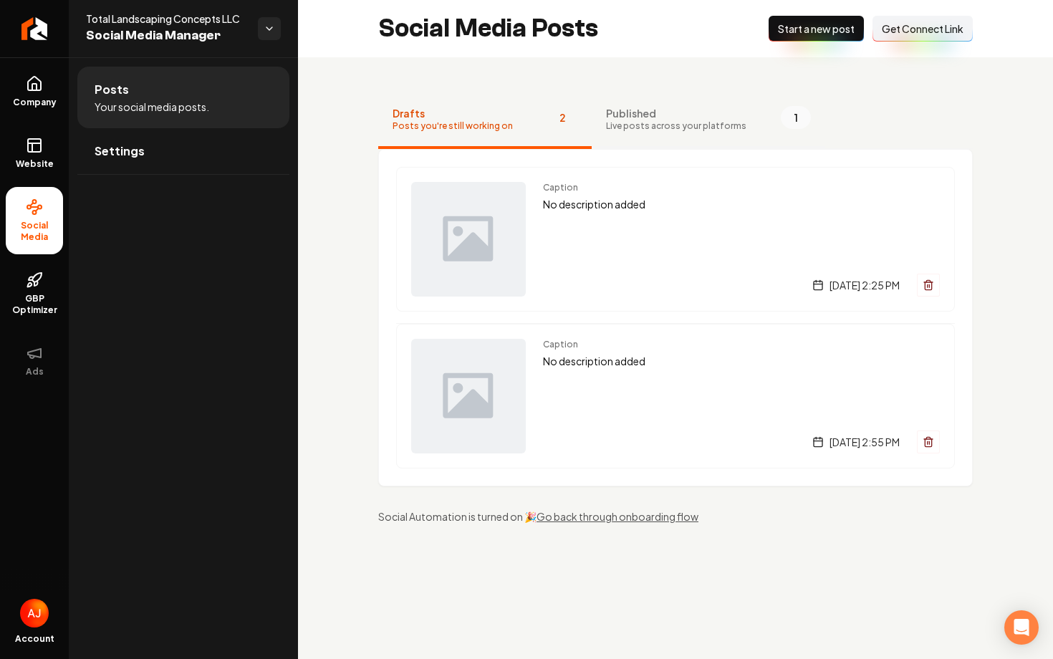
click at [664, 129] on span "Live posts across your platforms" at bounding box center [676, 125] width 140 height 11
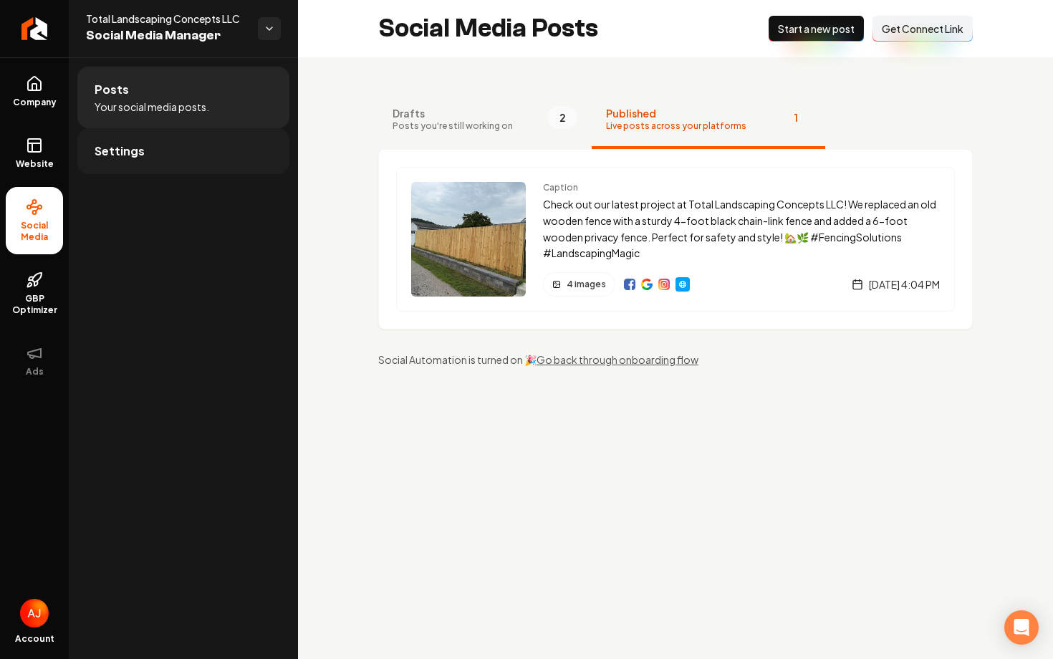
click at [167, 156] on link "Settings" at bounding box center [183, 151] width 212 height 46
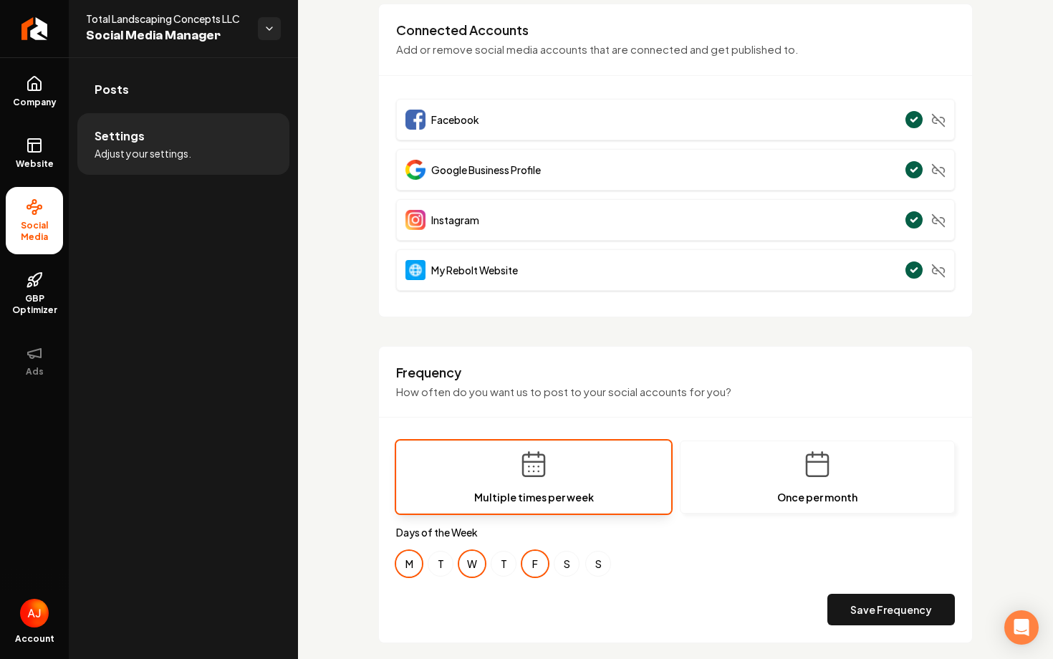
scroll to position [102, 0]
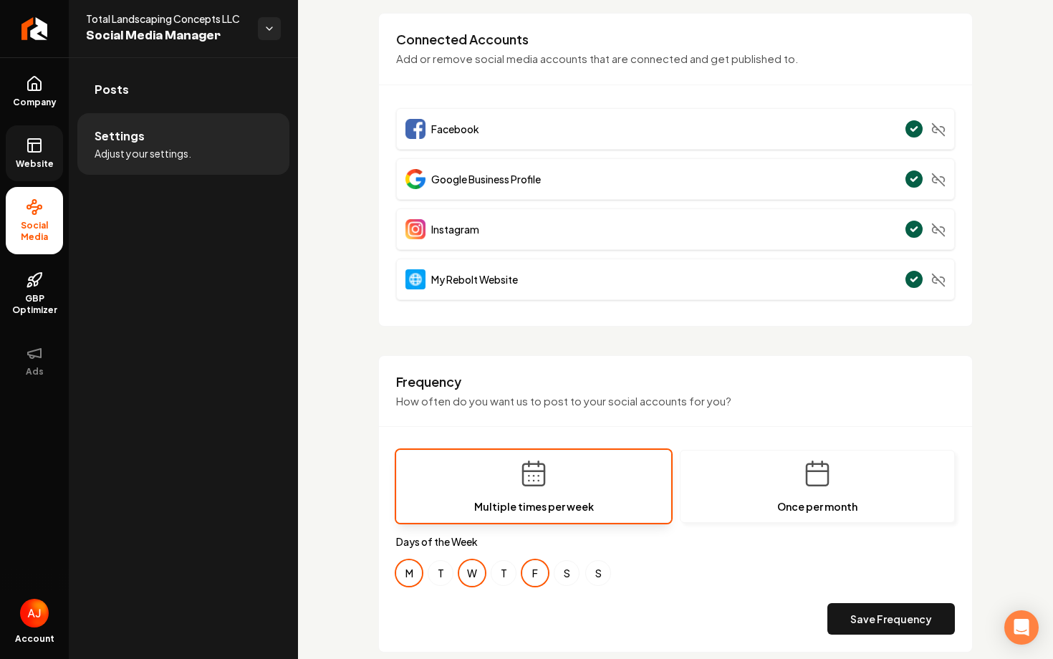
click at [10, 161] on link "Website" at bounding box center [34, 153] width 57 height 56
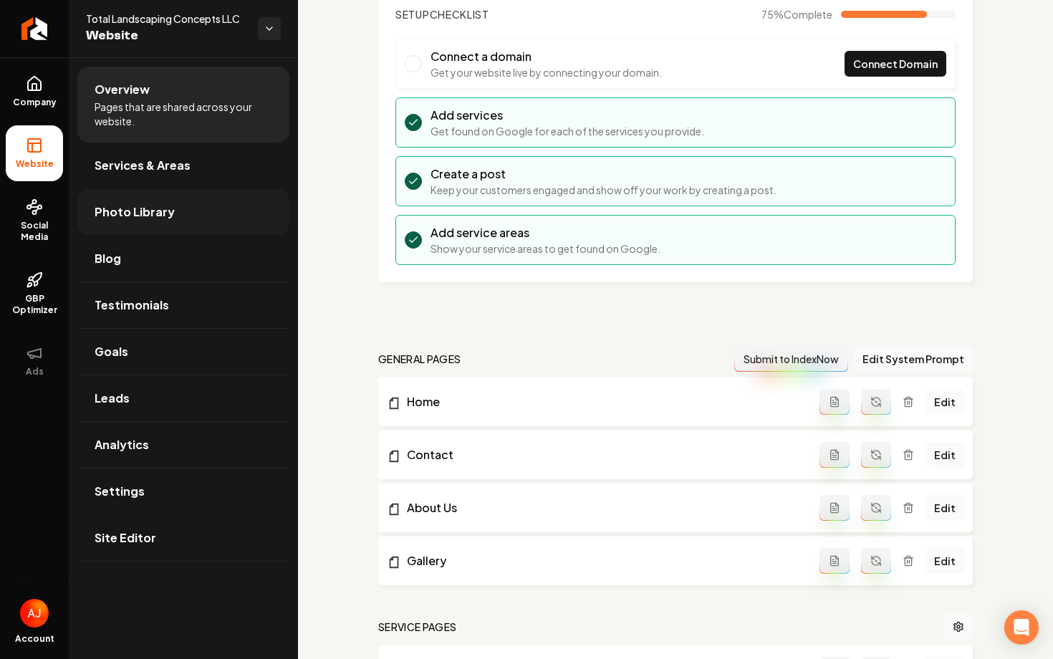
click at [124, 216] on span "Photo Library" at bounding box center [135, 211] width 80 height 17
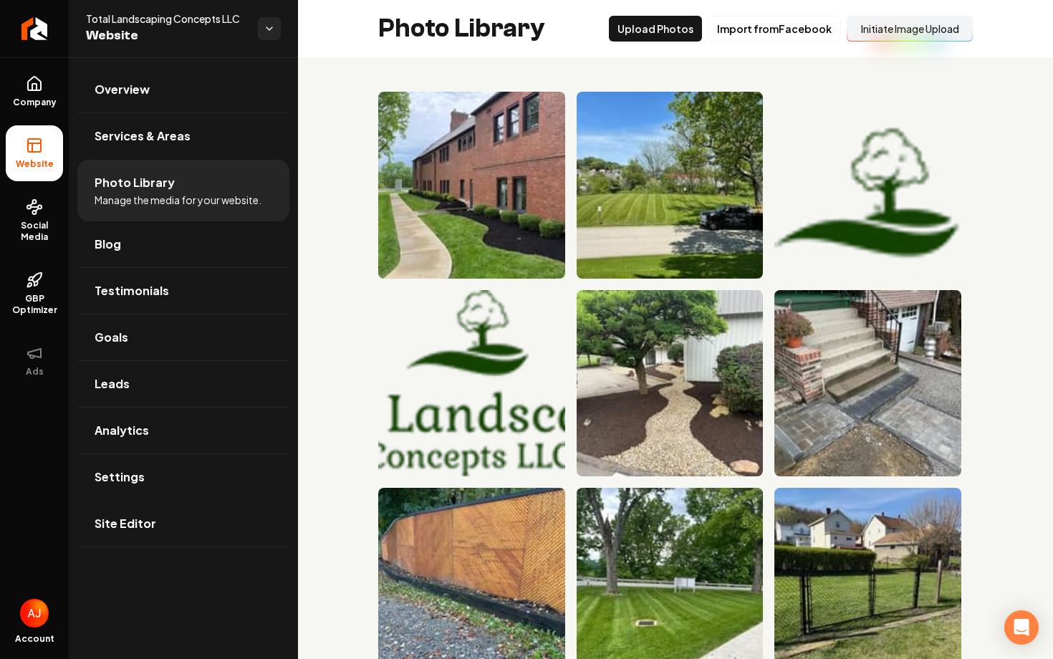
click at [881, 34] on button "Initiate Image Upload" at bounding box center [909, 29] width 126 height 26
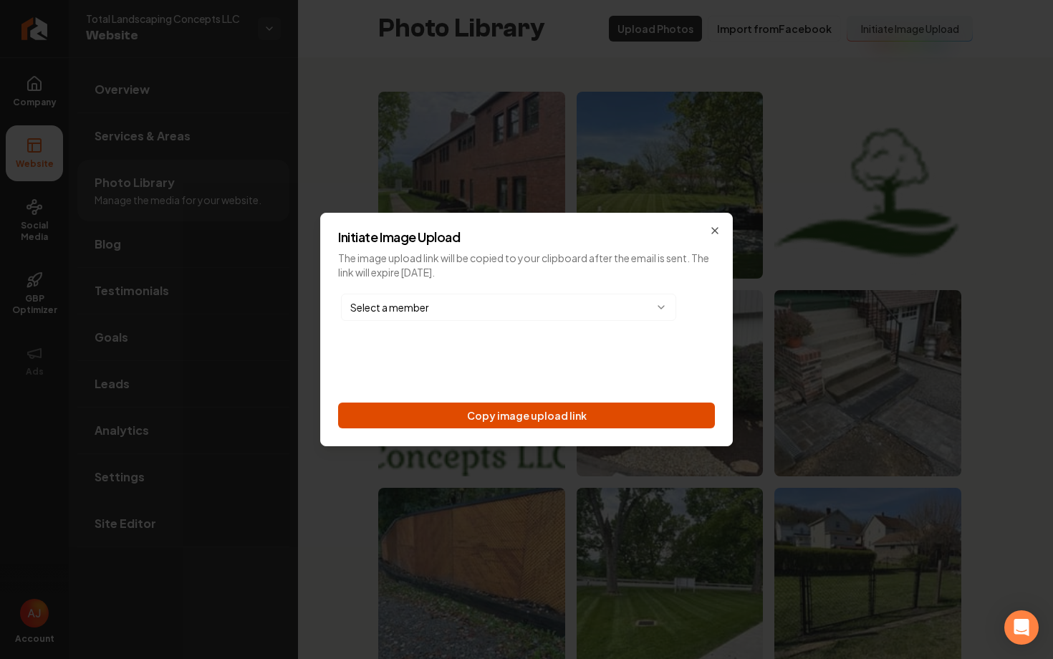
click at [438, 414] on button "Copy image upload link" at bounding box center [526, 415] width 377 height 26
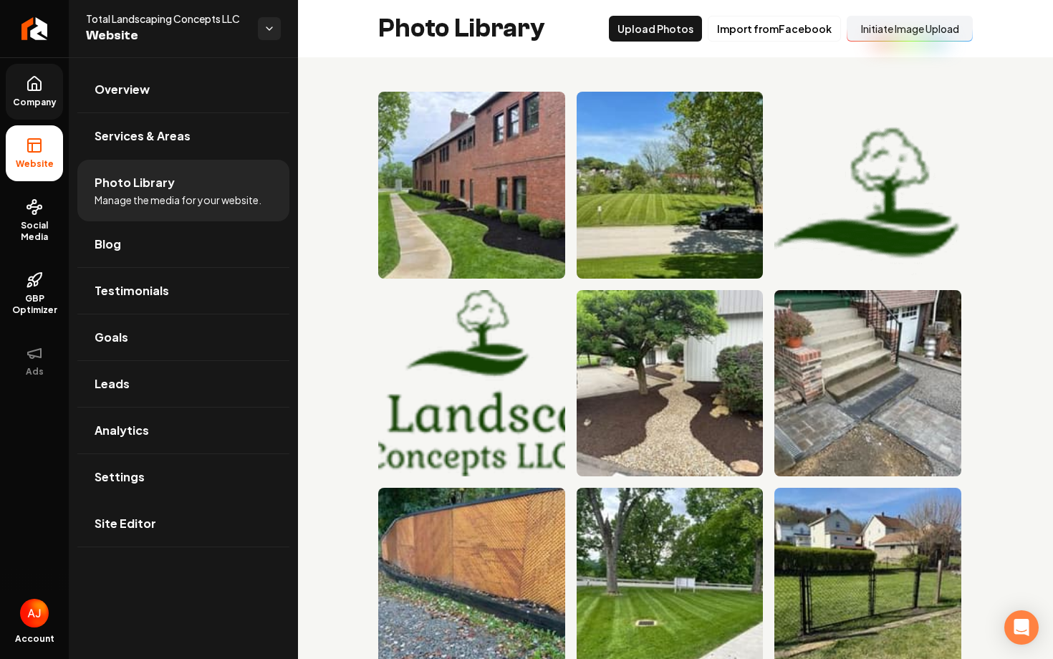
click at [33, 87] on icon at bounding box center [34, 83] width 17 height 17
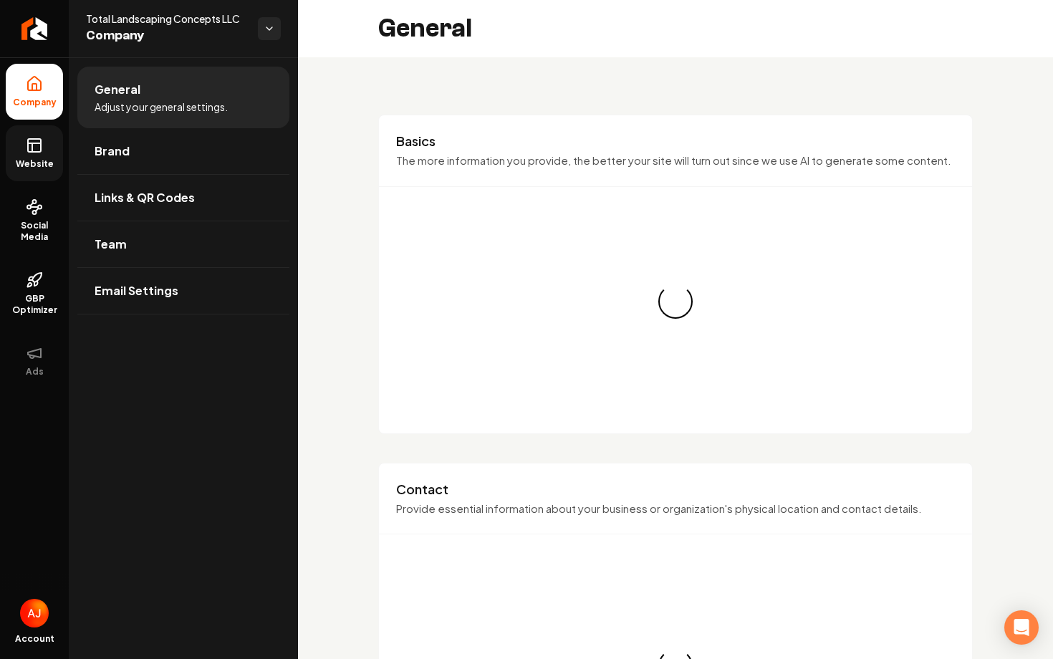
click at [33, 129] on link "Website" at bounding box center [34, 153] width 57 height 56
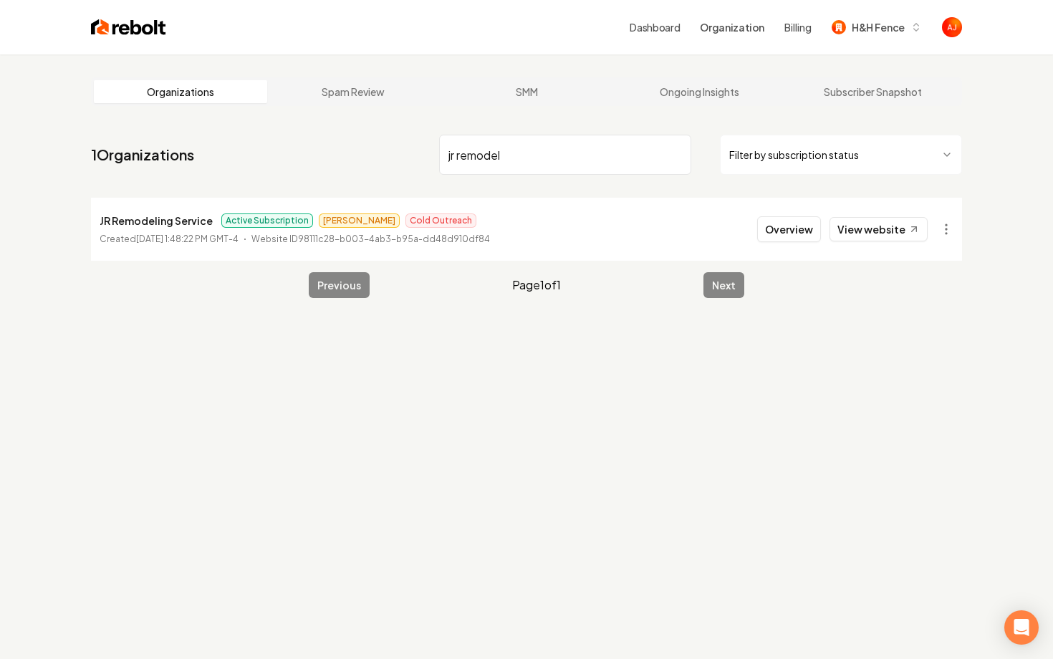
drag, startPoint x: 518, startPoint y: 157, endPoint x: 348, endPoint y: 157, distance: 170.4
click at [348, 157] on nav "1 Organizations jr remodel Filter by subscription status" at bounding box center [526, 160] width 871 height 63
type input "total lands"
click at [810, 228] on button "Overview" at bounding box center [789, 229] width 64 height 26
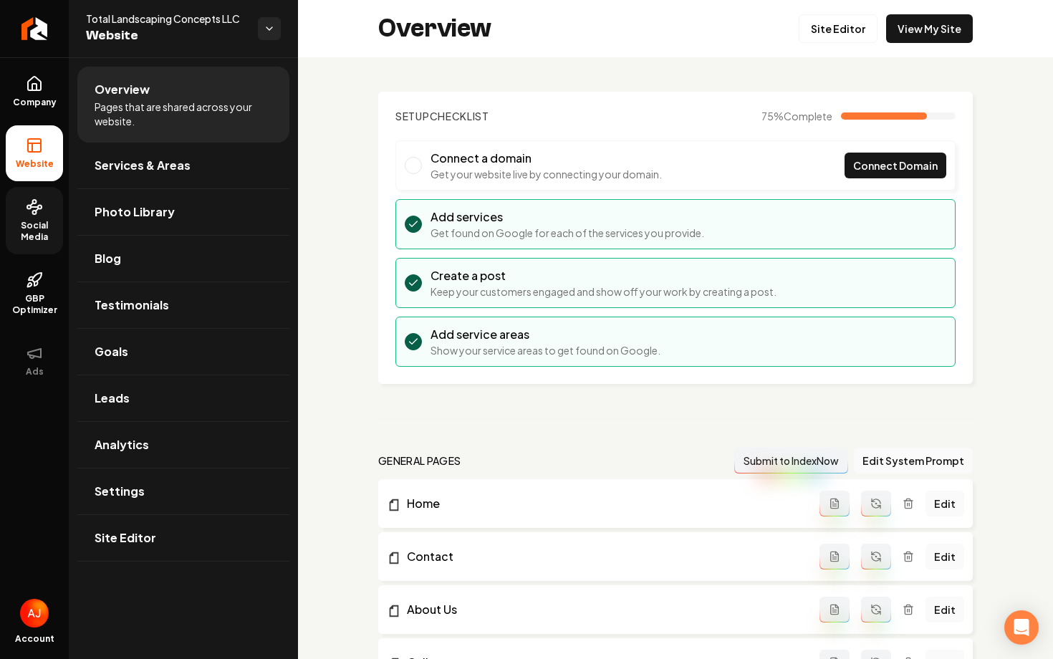
click at [50, 220] on span "Social Media" at bounding box center [34, 231] width 57 height 23
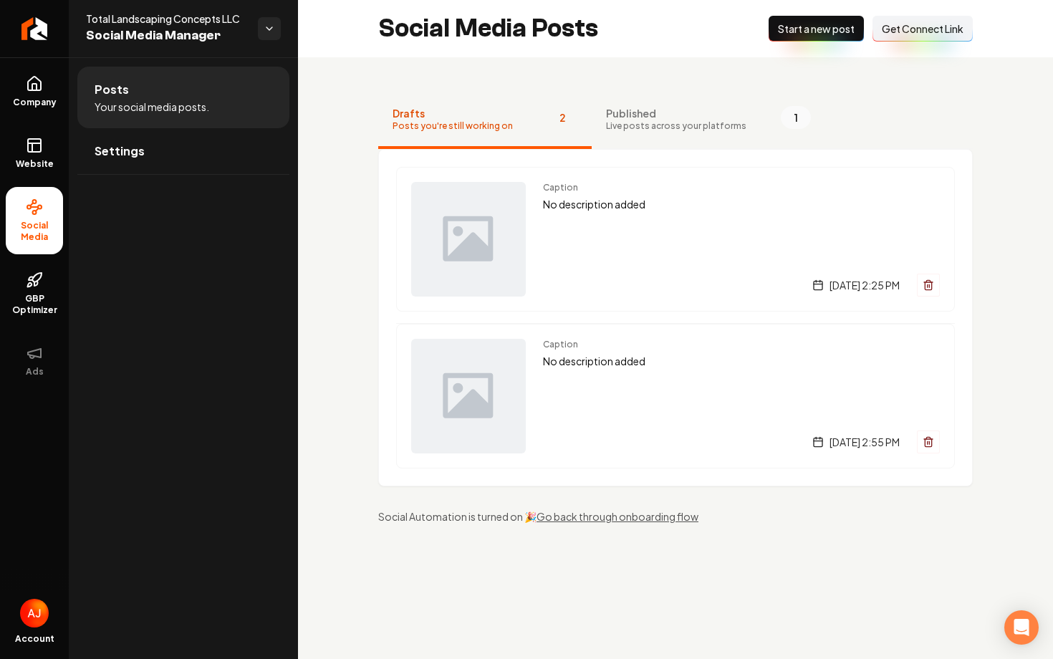
click at [906, 34] on span "Get Connect Link" at bounding box center [922, 28] width 82 height 14
click at [890, 32] on span "Get Connect Link" at bounding box center [922, 28] width 82 height 14
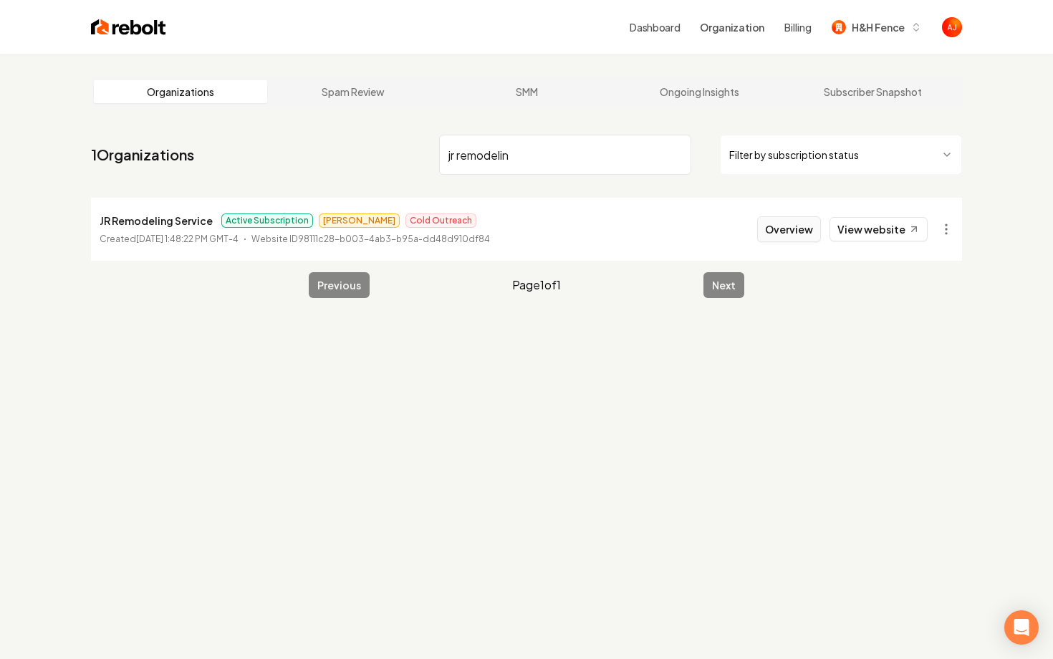
type input "jr remodelin"
click at [784, 229] on button "Overview" at bounding box center [789, 229] width 64 height 26
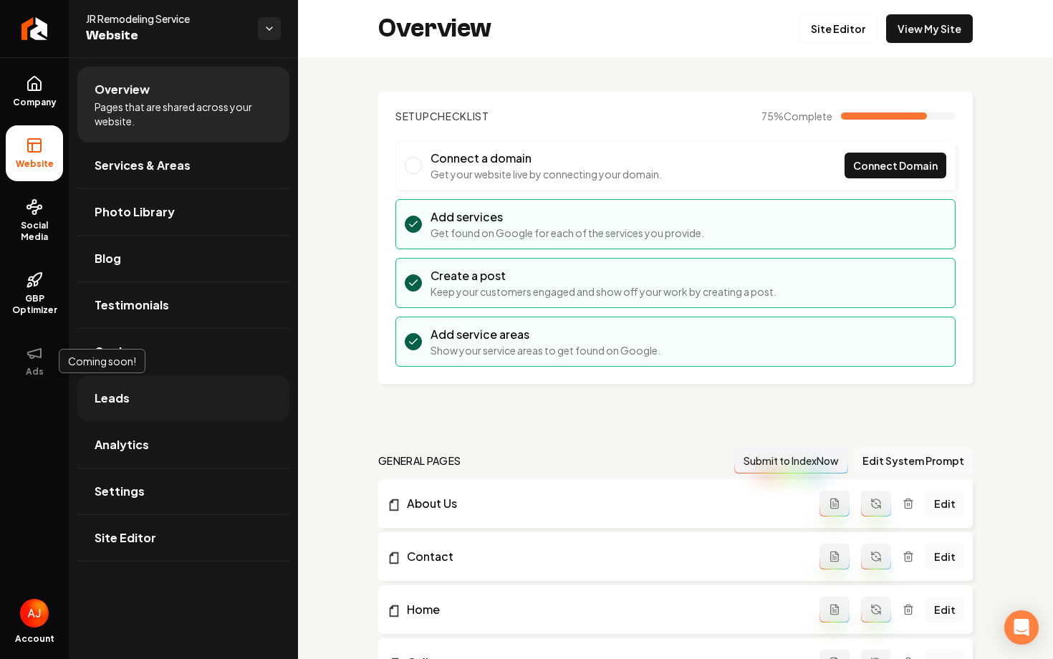
click at [123, 403] on span "Leads" at bounding box center [112, 398] width 35 height 17
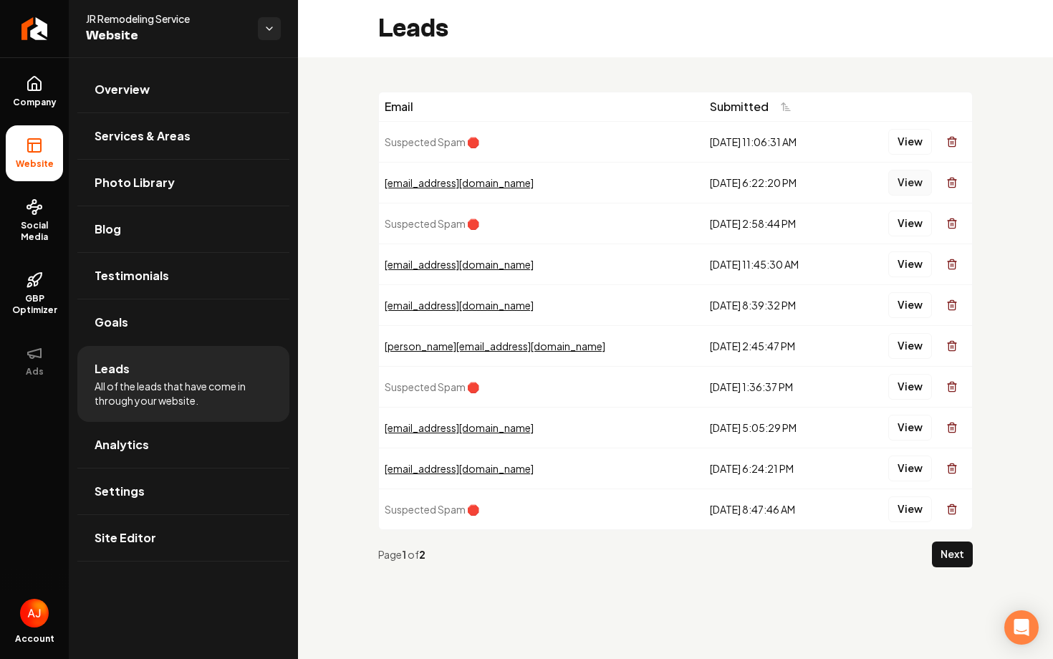
click at [902, 190] on button "View" at bounding box center [910, 183] width 44 height 26
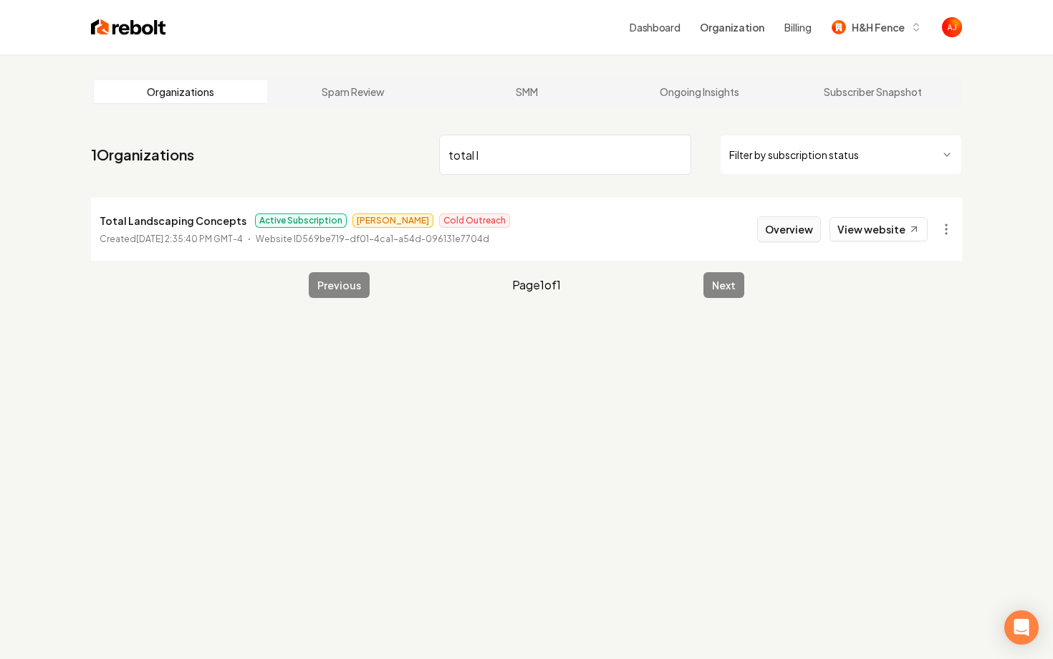
type input "total l"
click at [785, 223] on button "Overview" at bounding box center [789, 229] width 64 height 26
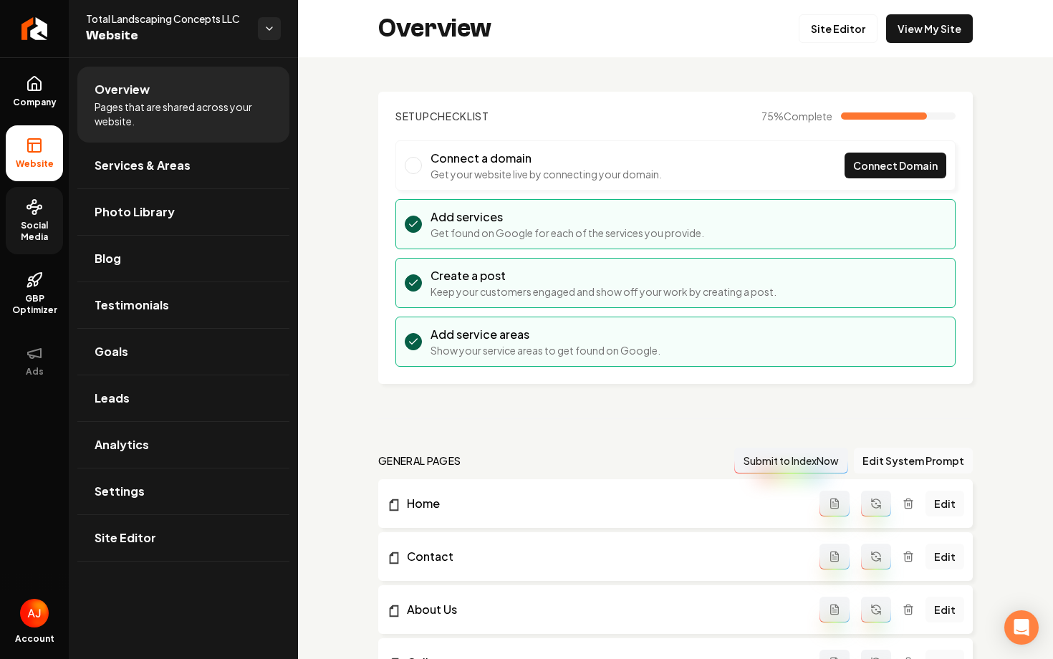
click at [34, 214] on circle at bounding box center [35, 213] width 4 height 4
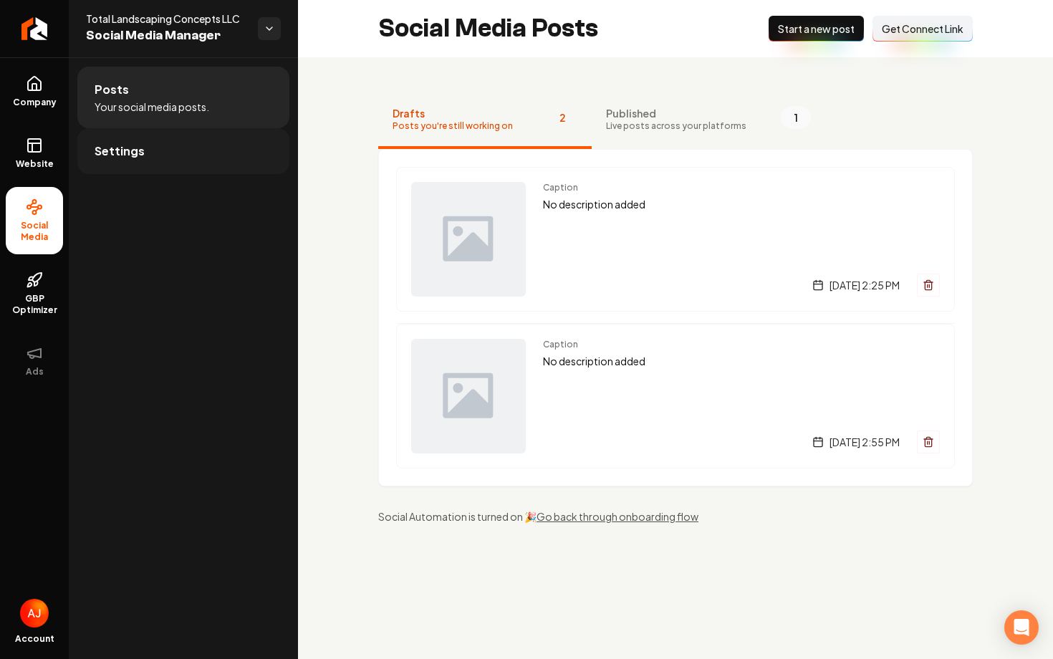
click at [169, 150] on link "Settings" at bounding box center [183, 151] width 212 height 46
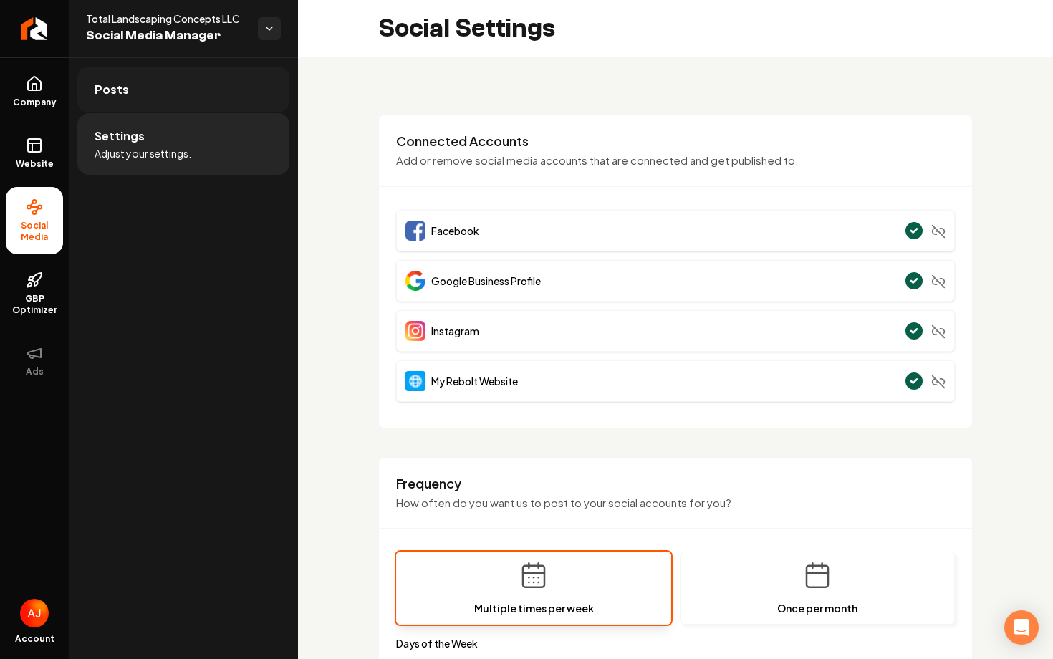
click at [183, 93] on link "Posts" at bounding box center [183, 90] width 212 height 46
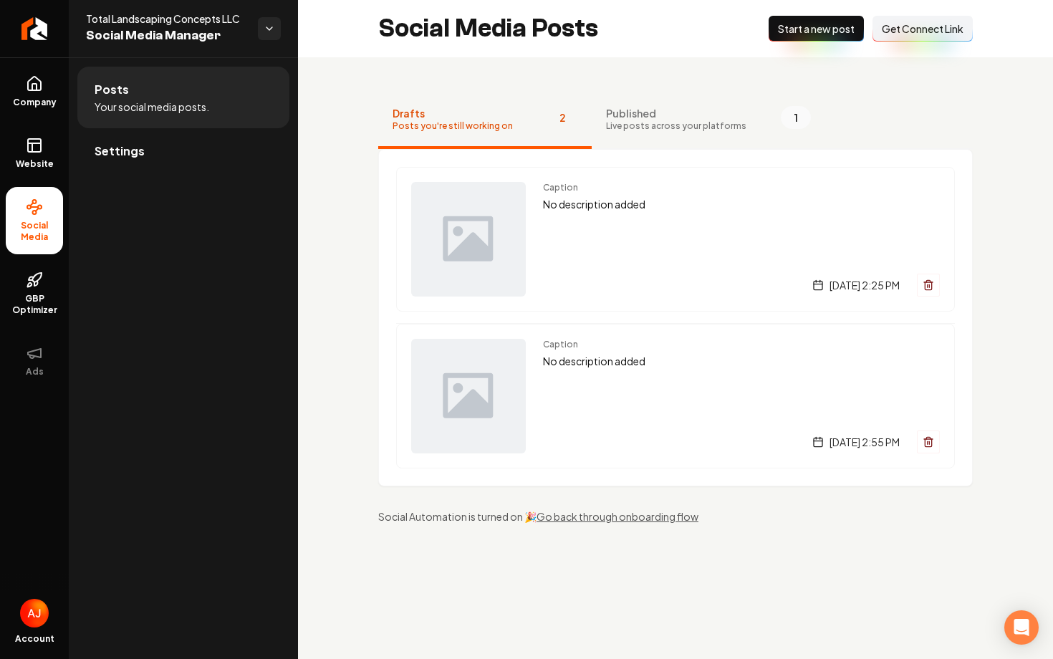
click at [824, 38] on button "New Post Start a new post" at bounding box center [815, 29] width 95 height 26
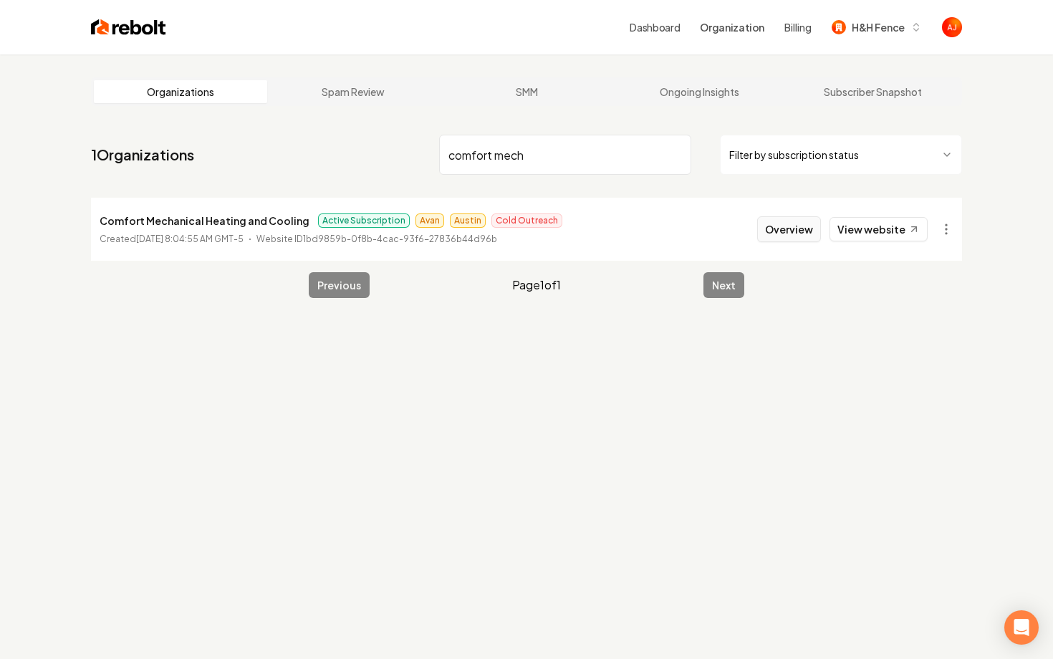
type input "comfort mech"
click at [788, 235] on button "Overview" at bounding box center [789, 229] width 64 height 26
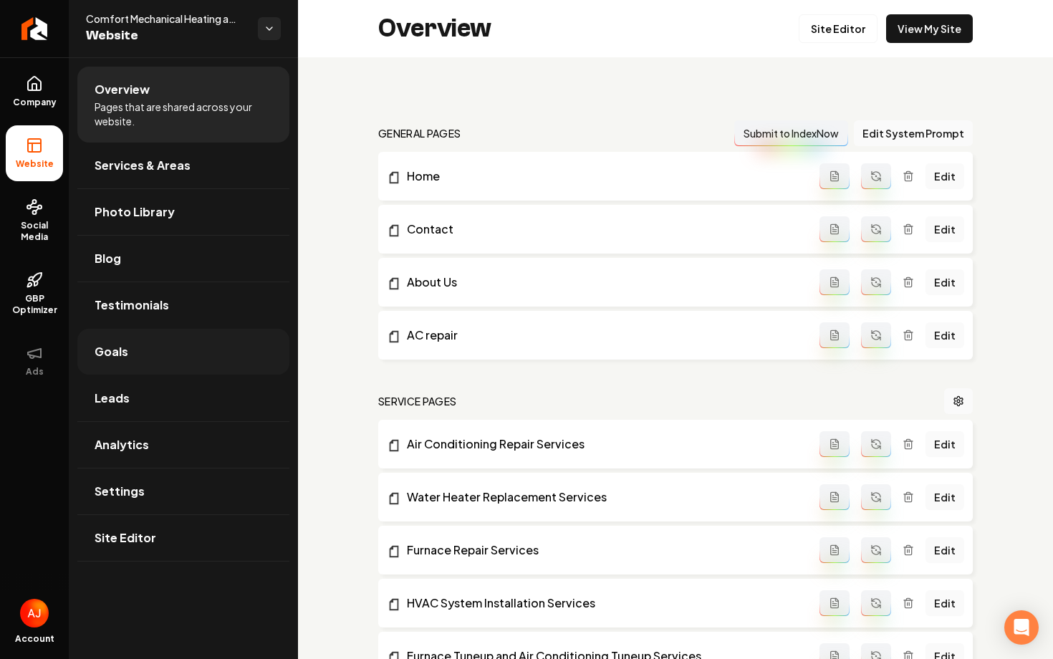
click at [145, 407] on link "Leads" at bounding box center [183, 398] width 212 height 46
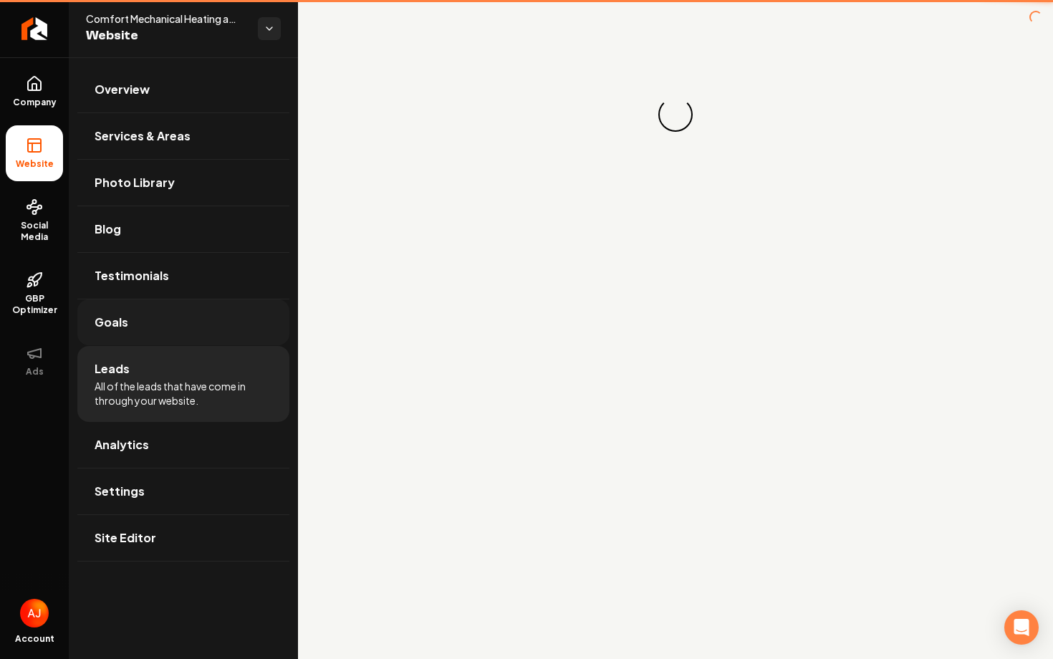
click at [145, 407] on li "Leads All of the leads that have come in through your website." at bounding box center [183, 384] width 212 height 76
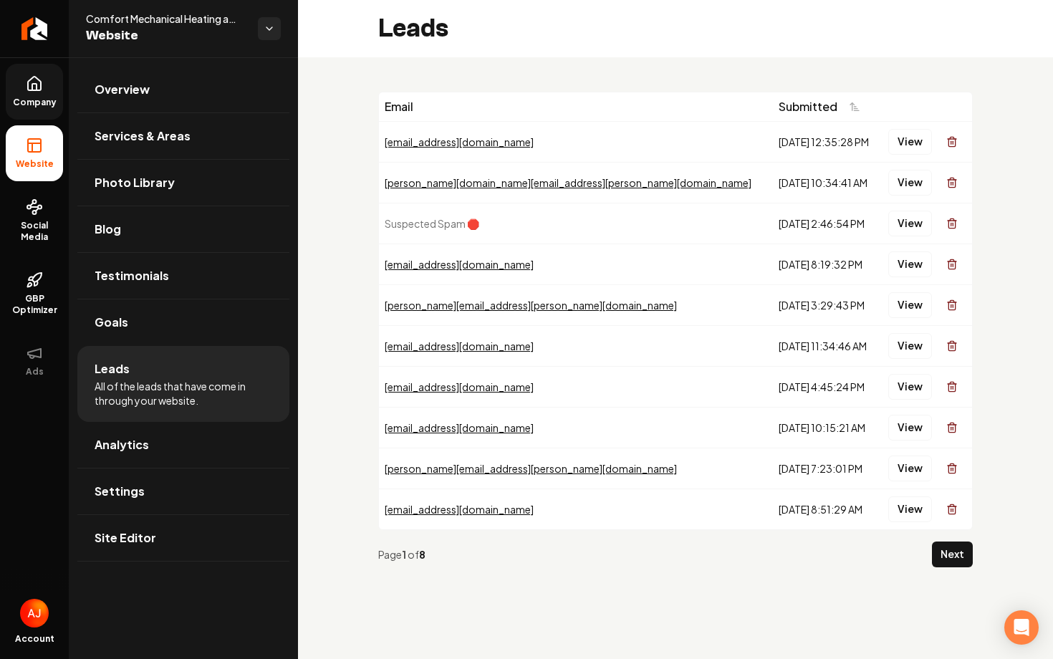
click at [39, 102] on span "Company" at bounding box center [34, 102] width 55 height 11
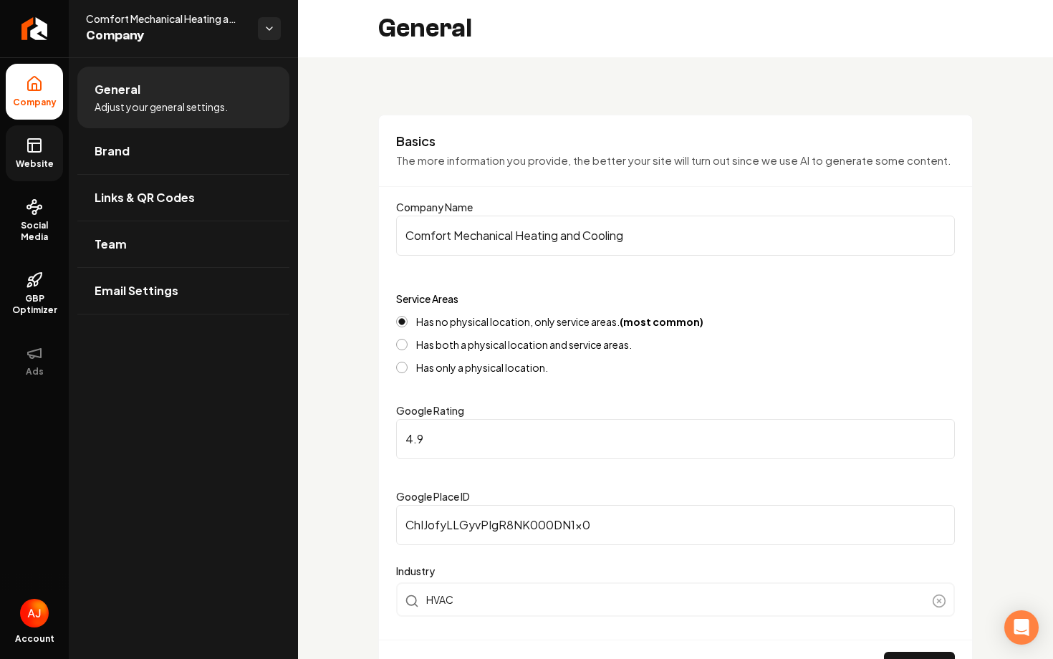
click at [37, 155] on link "Website" at bounding box center [34, 153] width 57 height 56
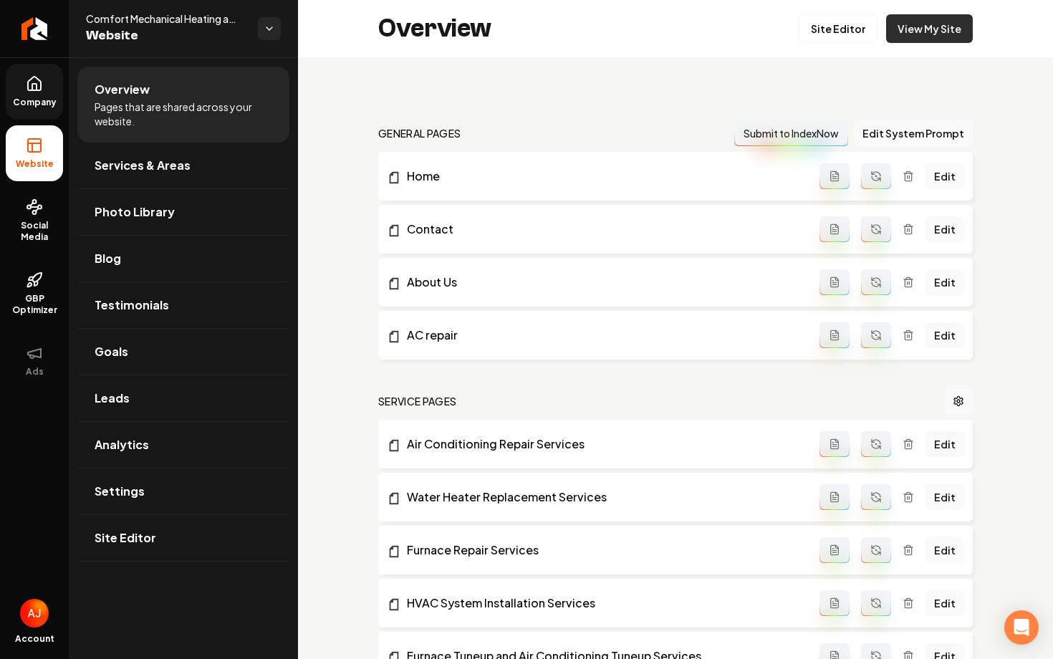
click at [913, 32] on link "View My Site" at bounding box center [929, 28] width 87 height 29
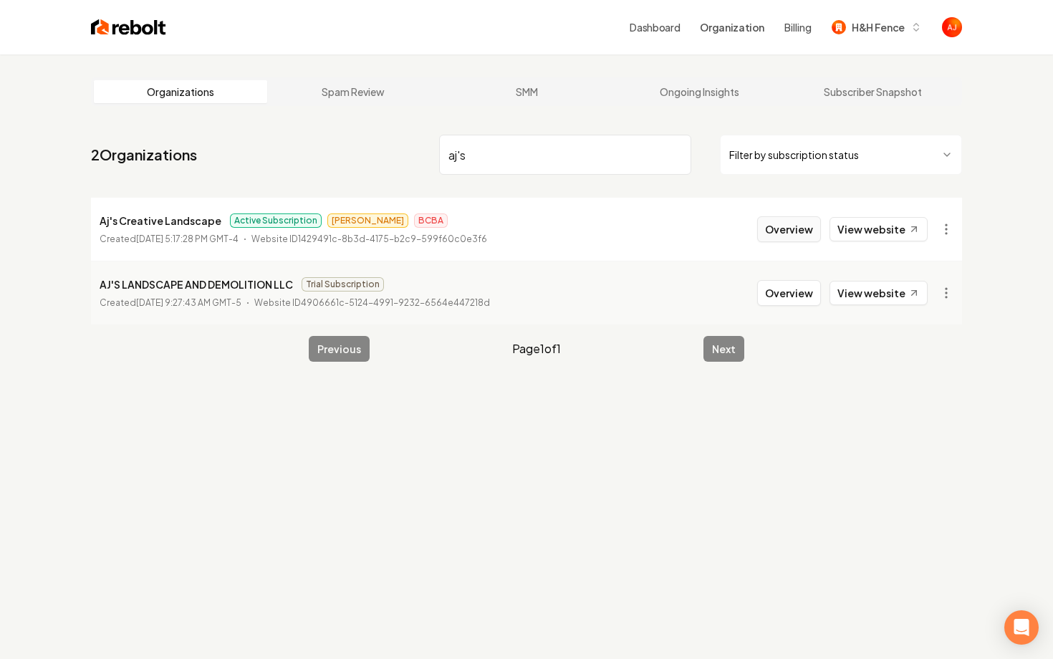
type input "aj's"
click at [783, 231] on button "Overview" at bounding box center [789, 229] width 64 height 26
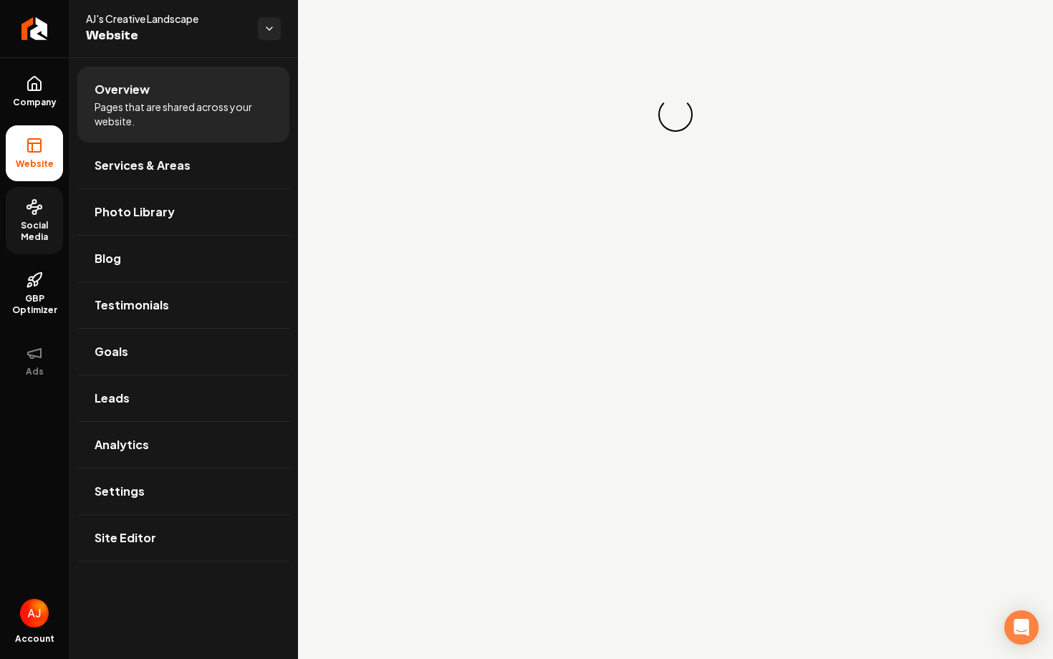
click at [50, 220] on span "Social Media" at bounding box center [34, 231] width 57 height 23
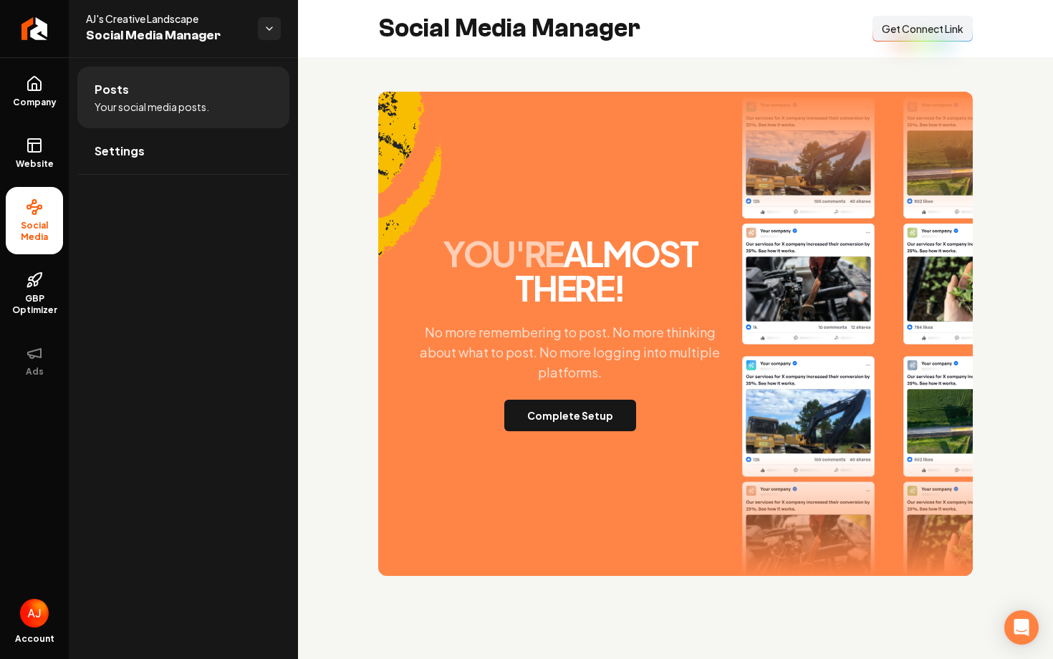
click at [689, 402] on div "you're almost there! No more remembering to post. No more thinking about what t…" at bounding box center [570, 333] width 332 height 195
click at [584, 410] on button "Complete Setup" at bounding box center [570, 416] width 132 height 32
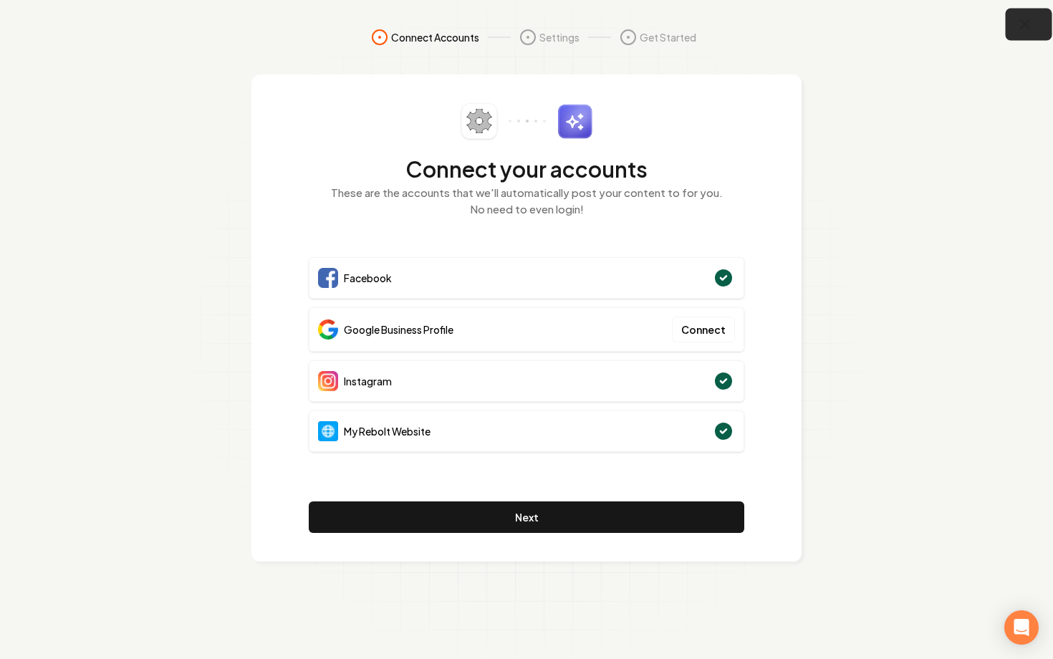
click at [1035, 29] on button "button" at bounding box center [1028, 25] width 47 height 32
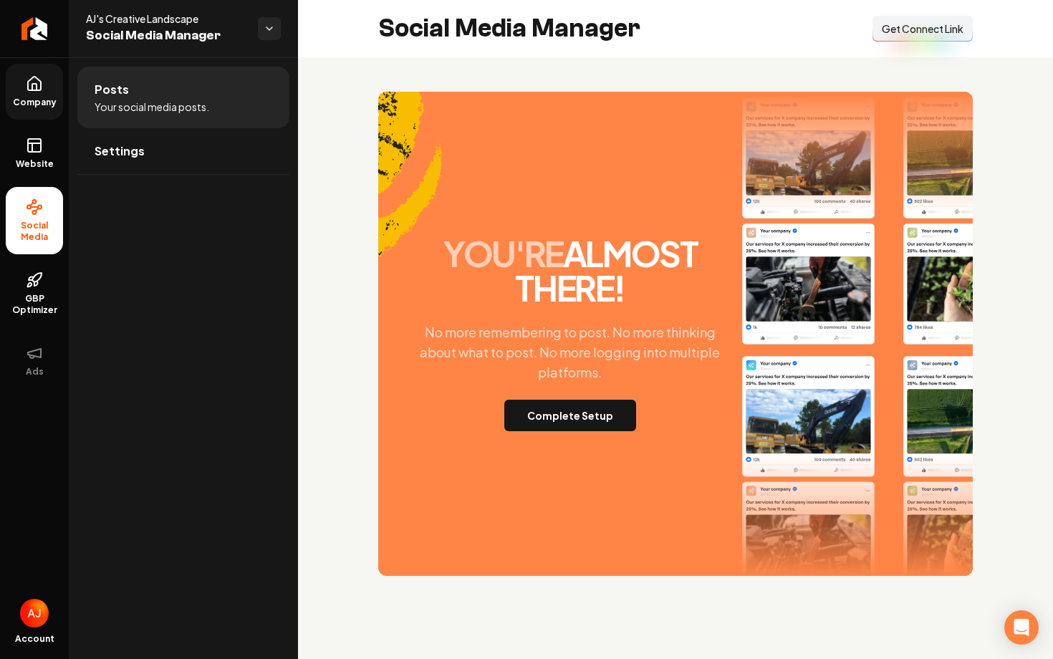
click at [28, 93] on link "Company" at bounding box center [34, 92] width 57 height 56
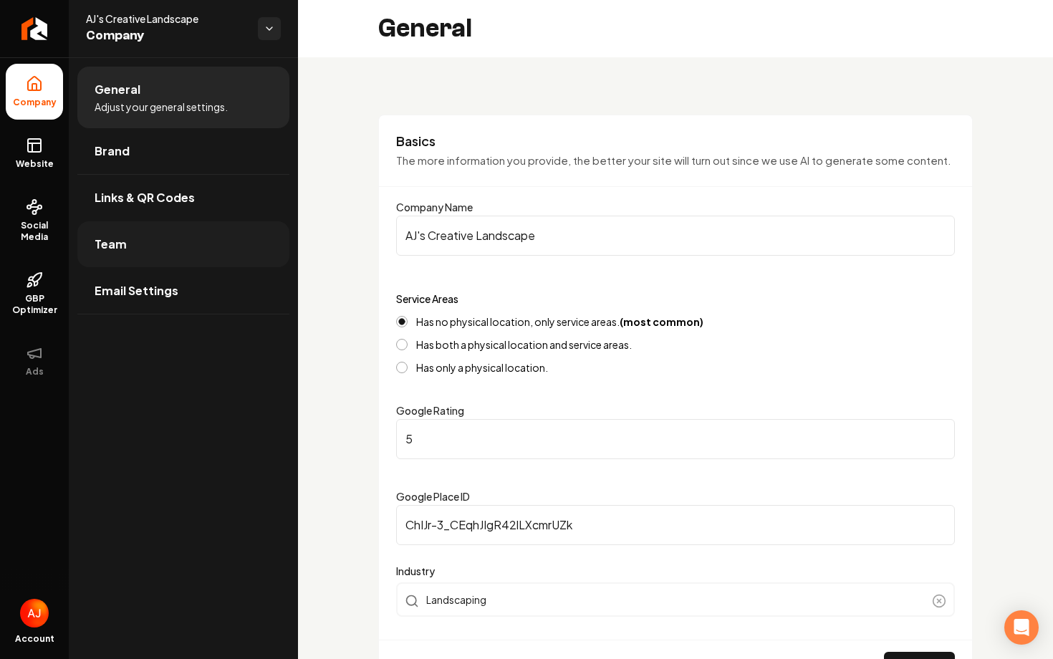
click at [136, 241] on link "Team" at bounding box center [183, 244] width 212 height 46
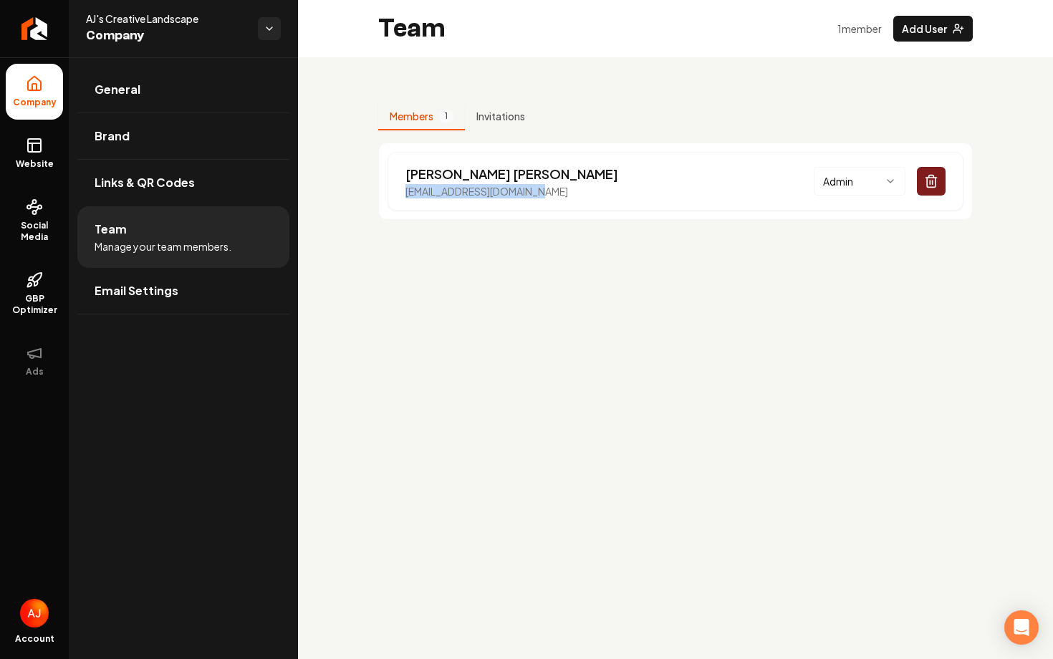
drag, startPoint x: 550, startPoint y: 199, endPoint x: 385, endPoint y: 193, distance: 165.5
click at [385, 193] on div "[PERSON_NAME] [EMAIL_ADDRESS][DOMAIN_NAME] Admin" at bounding box center [675, 180] width 594 height 77
copy p "[EMAIL_ADDRESS][DOMAIN_NAME]"
click at [542, 193] on div "[PERSON_NAME] [EMAIL_ADDRESS][DOMAIN_NAME] Admin" at bounding box center [675, 181] width 576 height 59
drag, startPoint x: 542, startPoint y: 193, endPoint x: 387, endPoint y: 193, distance: 155.4
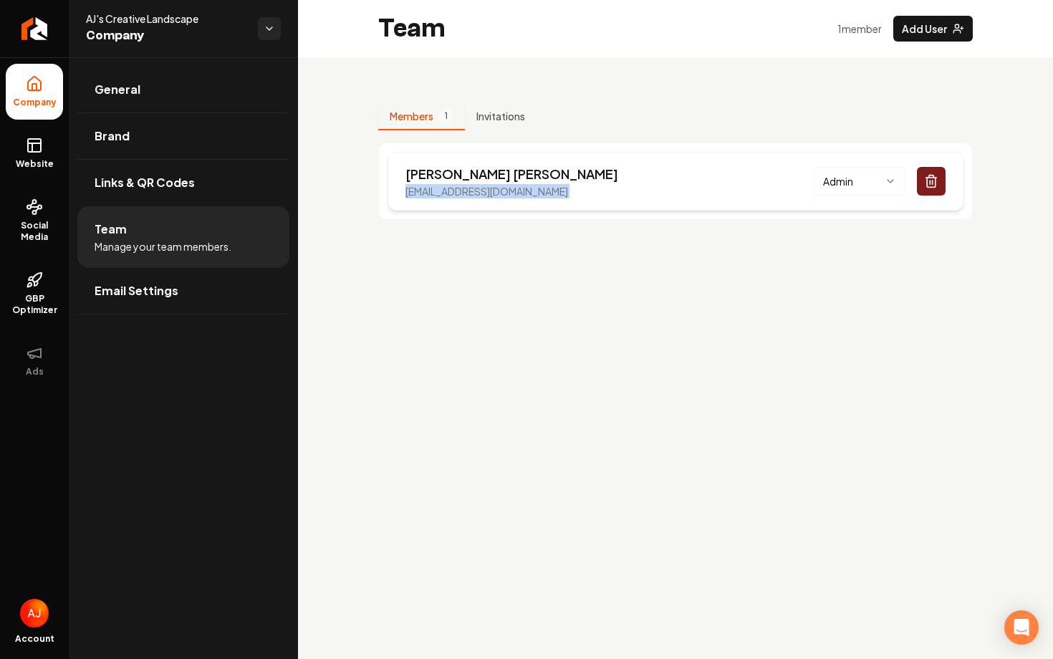
click at [387, 193] on div "[PERSON_NAME] [EMAIL_ADDRESS][DOMAIN_NAME] Admin" at bounding box center [675, 181] width 576 height 59
click at [27, 216] on link "Social Media" at bounding box center [34, 220] width 57 height 67
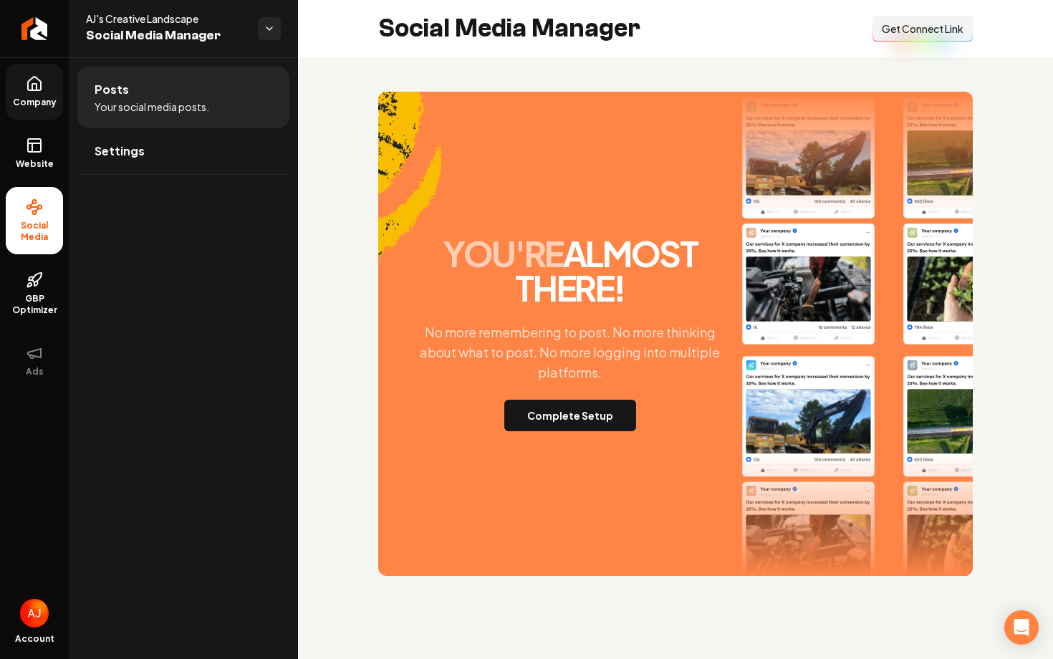
click at [887, 34] on span "Get Connect Link" at bounding box center [922, 28] width 82 height 14
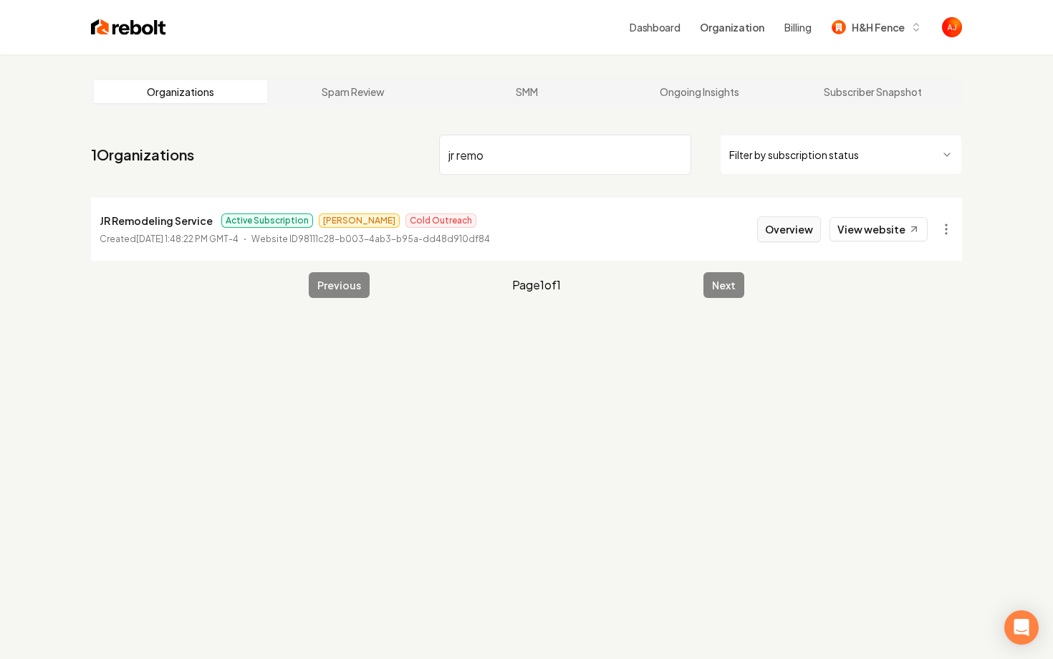
type input "jr remo"
click at [780, 235] on button "Overview" at bounding box center [789, 229] width 64 height 26
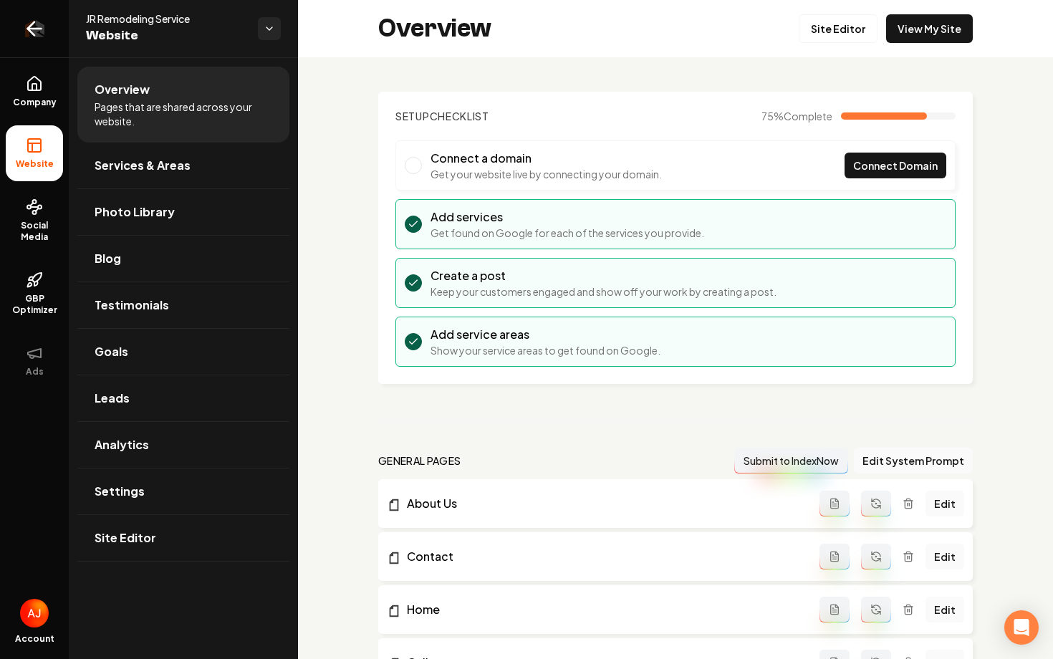
click at [39, 27] on icon "Return to dashboard" at bounding box center [34, 28] width 23 height 23
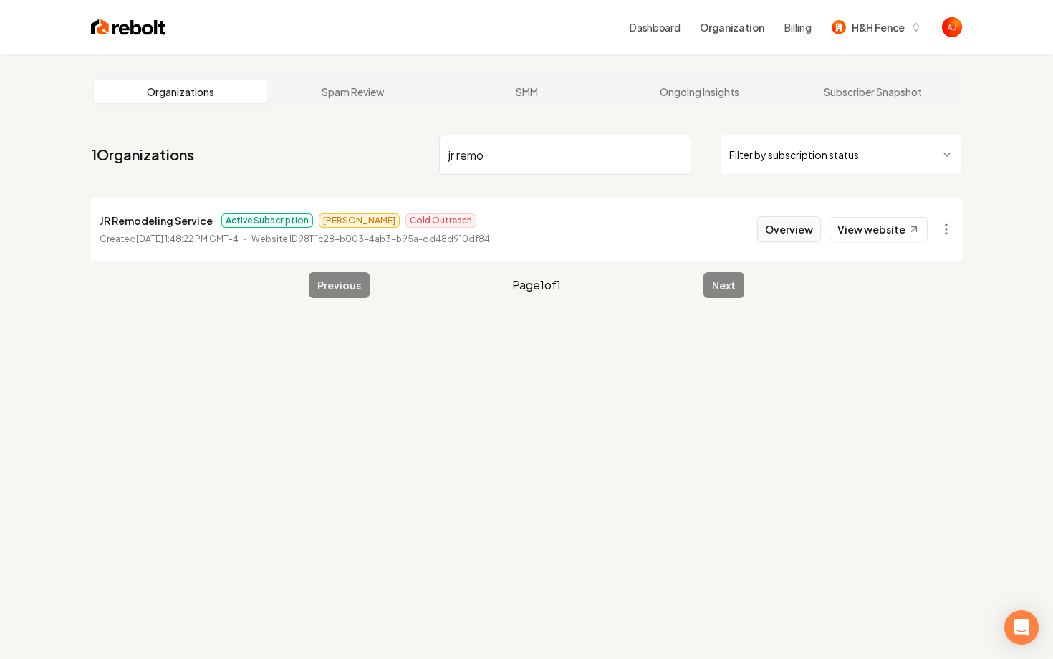
type input "jr remo"
click at [781, 226] on button "Overview" at bounding box center [789, 229] width 64 height 26
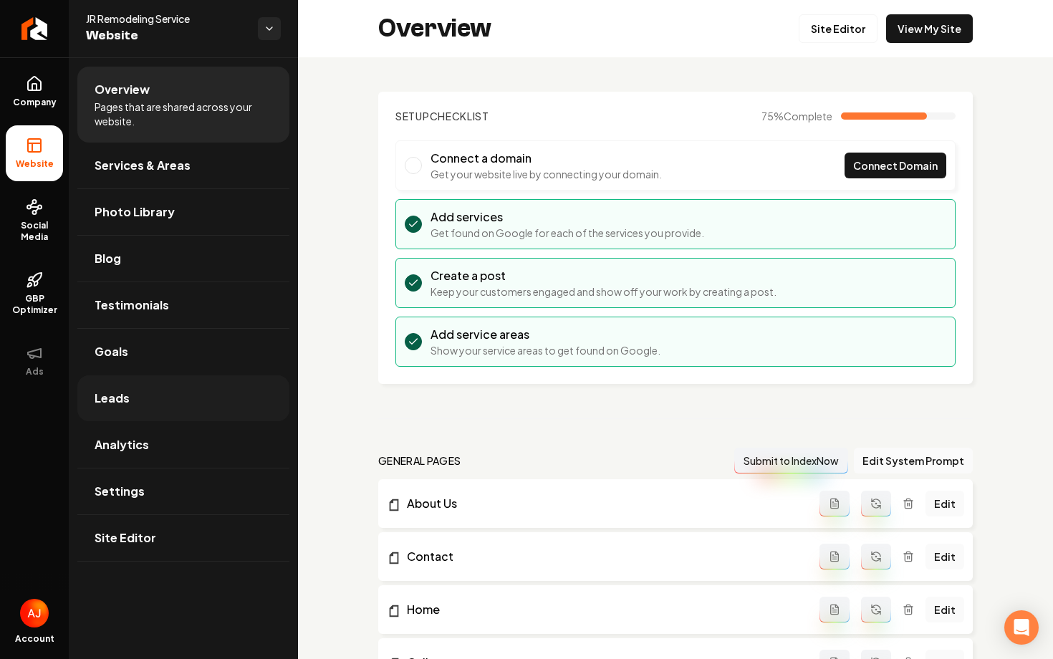
click at [135, 410] on link "Leads" at bounding box center [183, 398] width 212 height 46
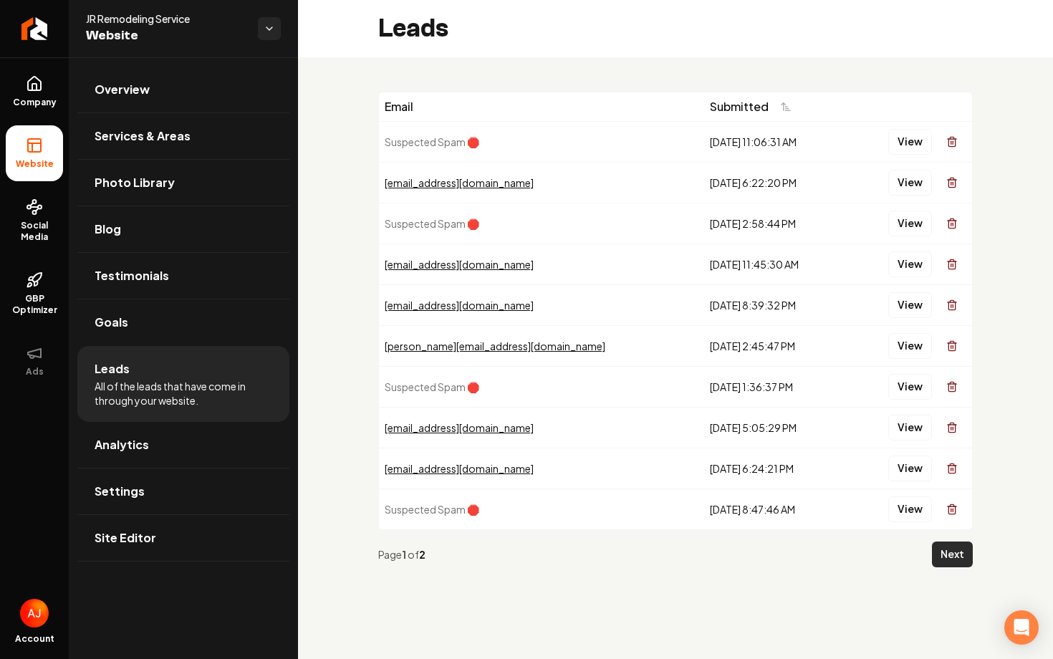
click at [941, 559] on button "Next" at bounding box center [952, 554] width 41 height 26
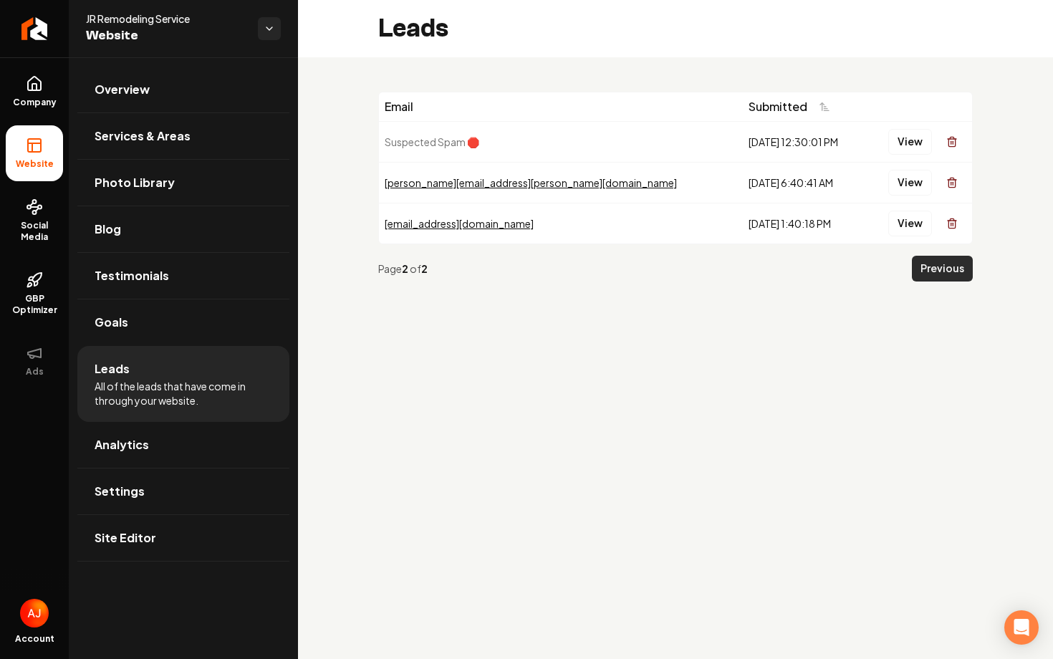
click at [929, 268] on button "Previous" at bounding box center [942, 269] width 61 height 26
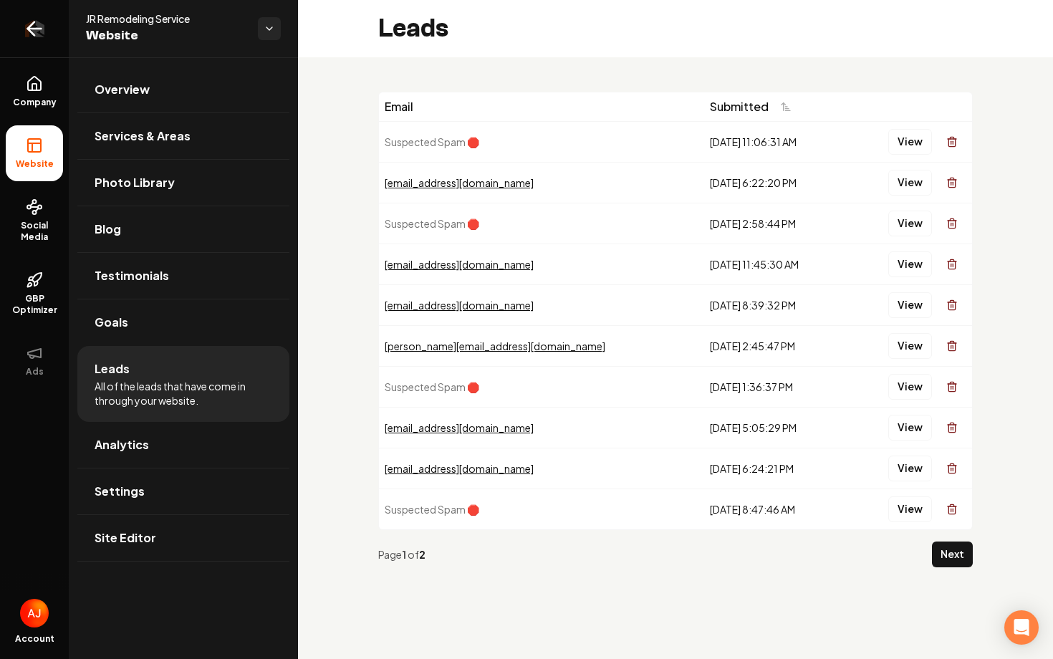
click at [44, 39] on icon "Return to dashboard" at bounding box center [34, 28] width 23 height 23
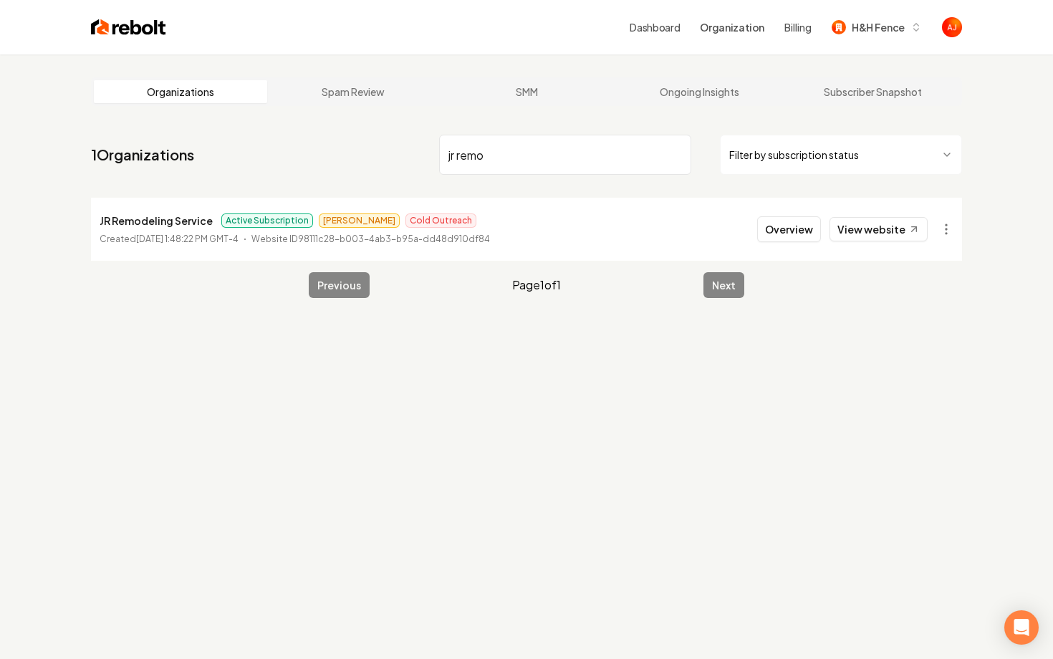
drag, startPoint x: 486, startPoint y: 149, endPoint x: 427, endPoint y: 148, distance: 59.4
click at [427, 148] on nav "1 Organizations jr remo Filter by subscription status" at bounding box center [526, 160] width 871 height 63
type input "grand en"
click at [867, 231] on link "View website" at bounding box center [878, 229] width 98 height 24
